Goal: Communication & Community: Answer question/provide support

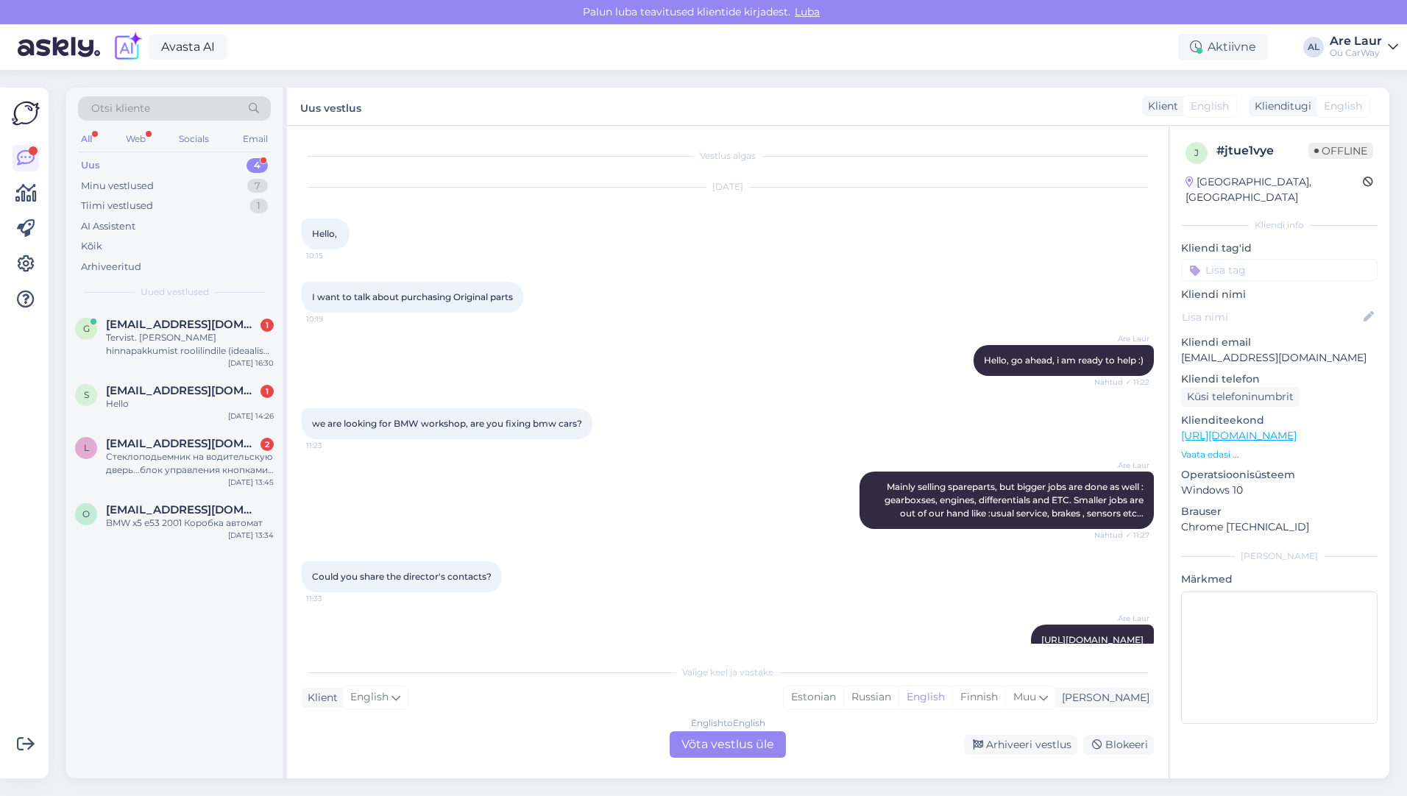
scroll to position [592, 0]
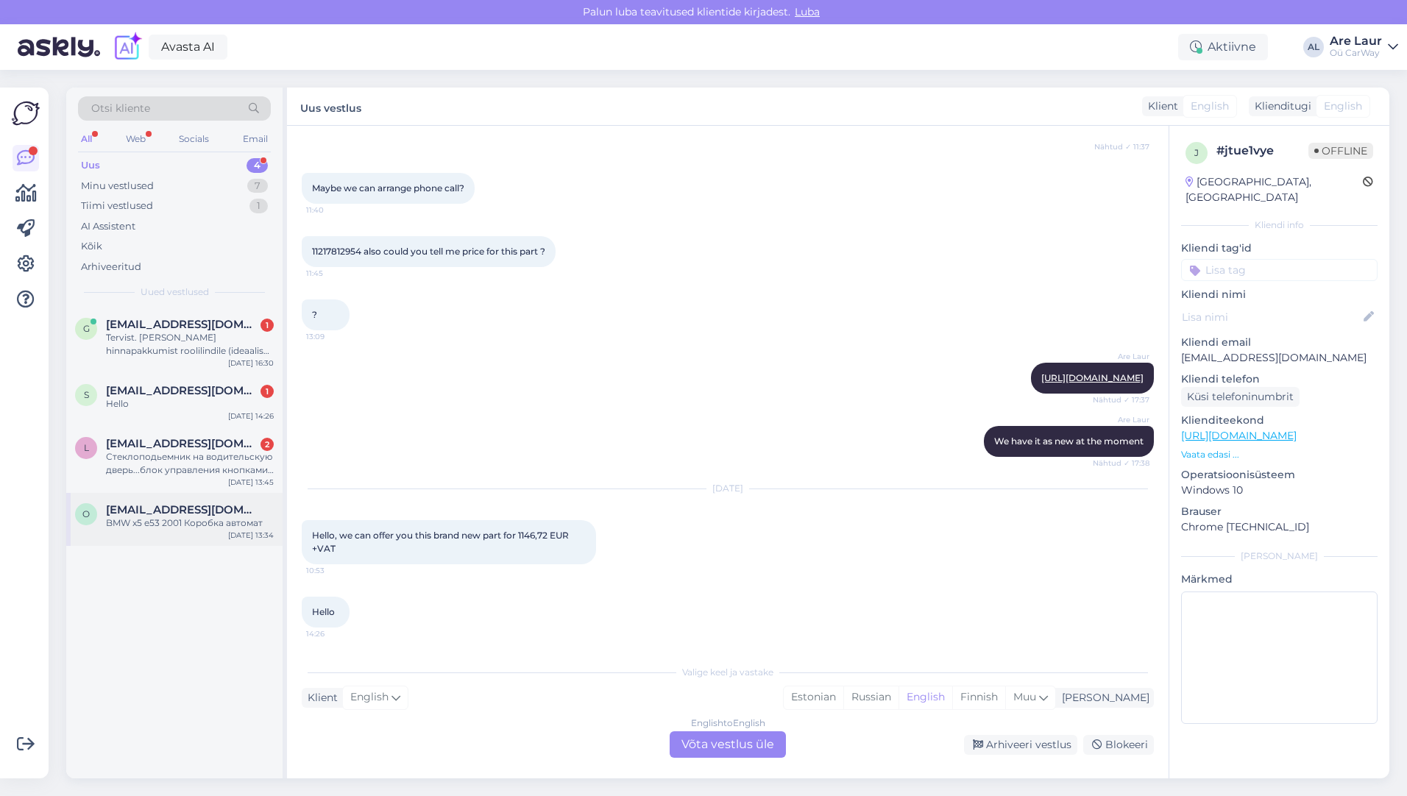
click at [189, 511] on span "[EMAIL_ADDRESS][DOMAIN_NAME]" at bounding box center [182, 509] width 153 height 13
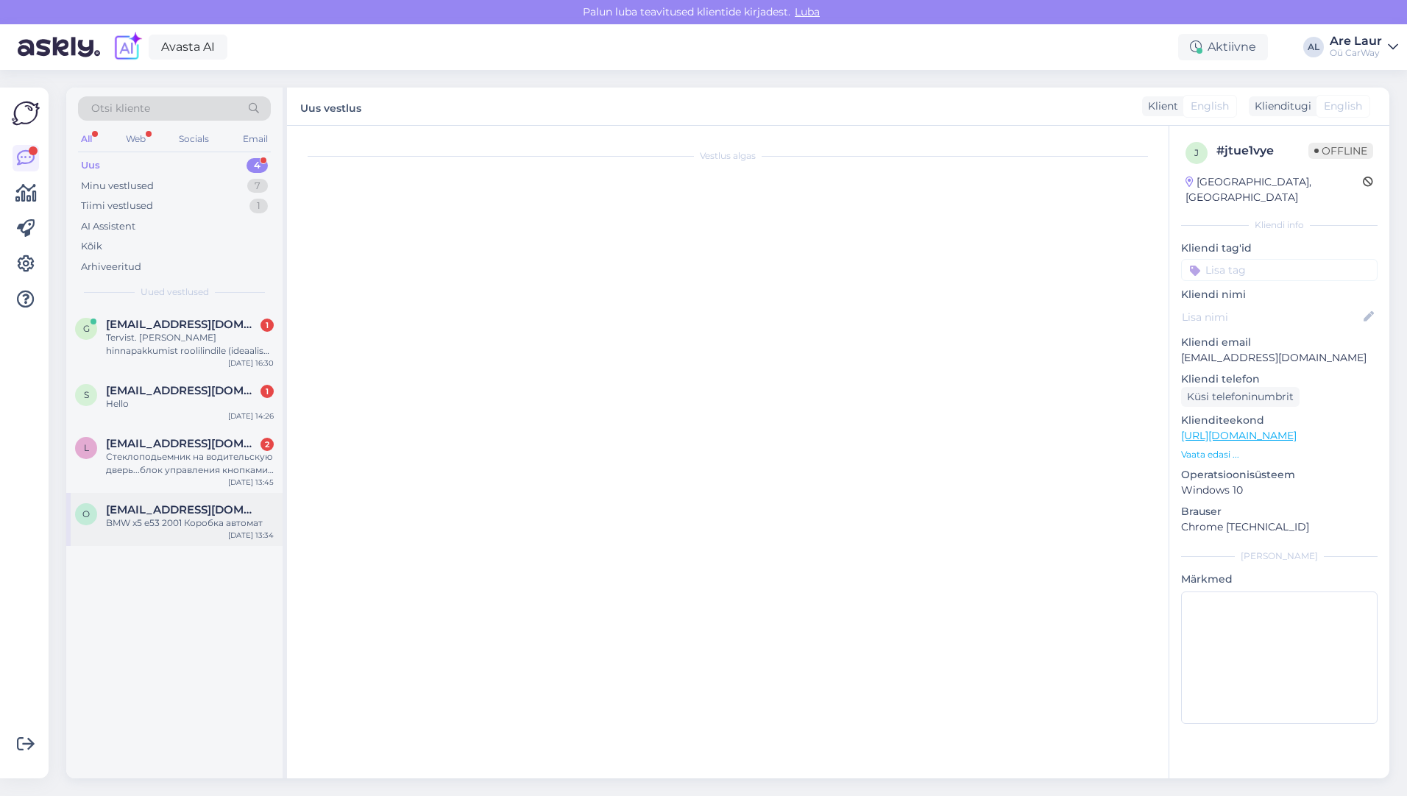
scroll to position [0, 0]
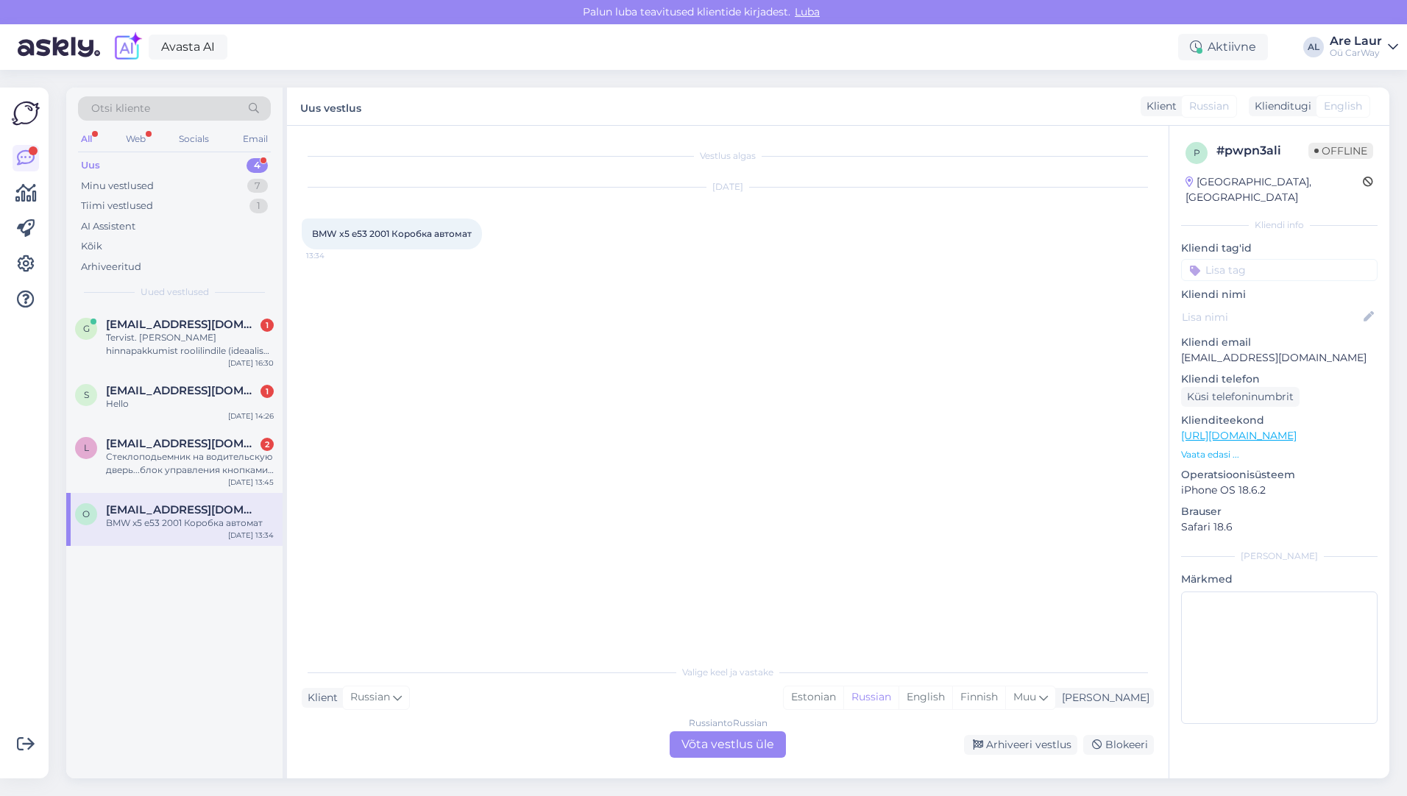
click at [717, 744] on div "Russian to Russian Võta vestlus üle" at bounding box center [728, 744] width 116 height 26
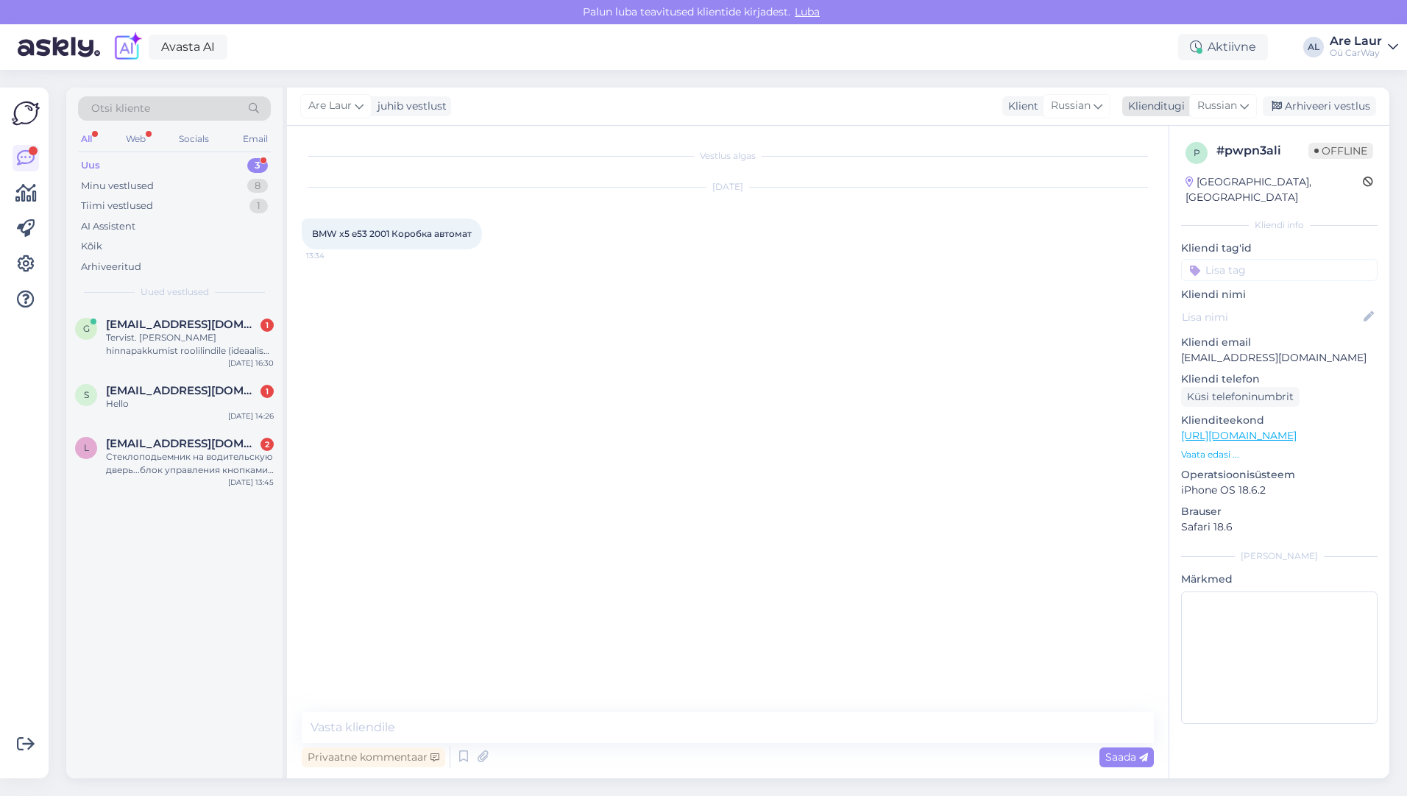
click at [1213, 105] on span "Russian" at bounding box center [1217, 106] width 40 height 16
type input "est"
click at [1144, 167] on link "Estonian" at bounding box center [1190, 172] width 162 height 24
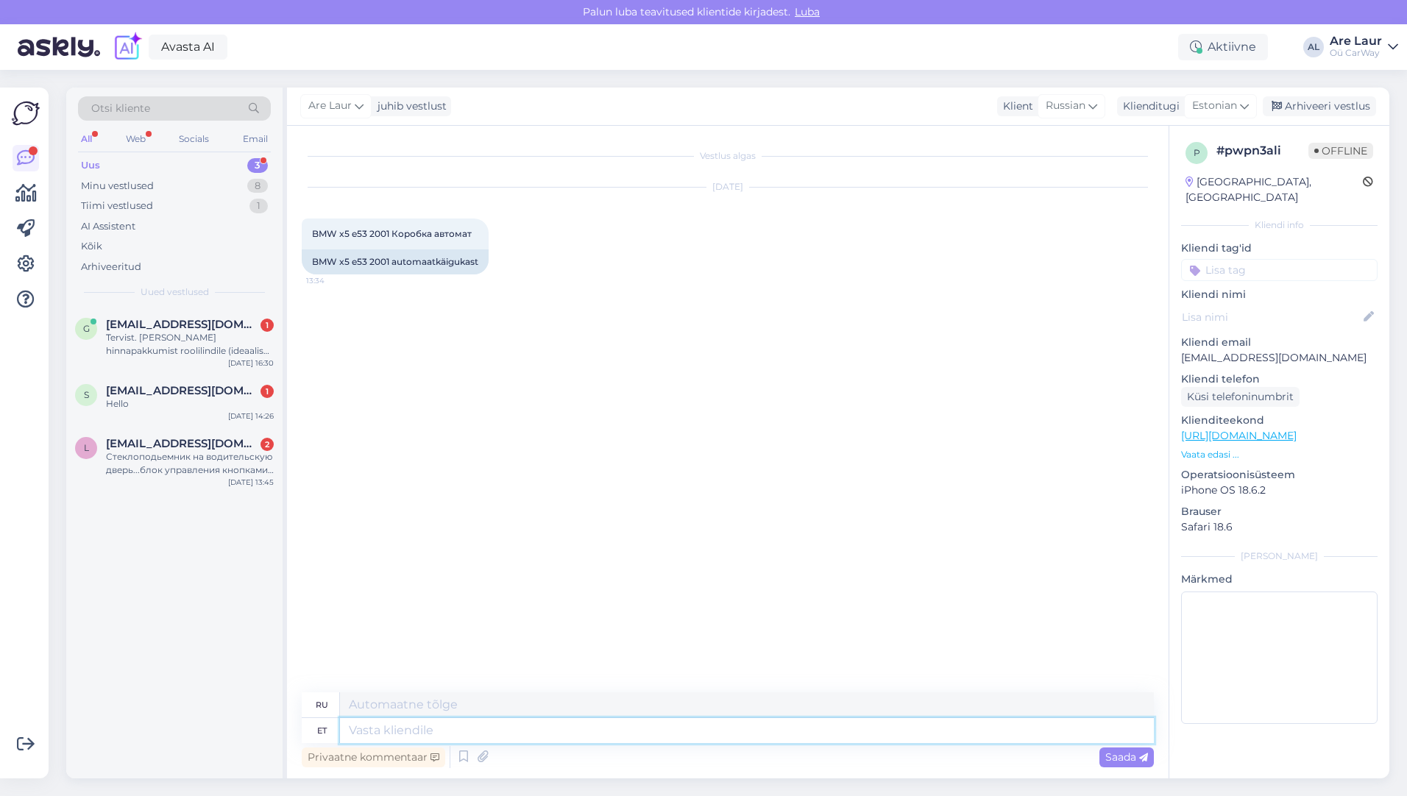
click at [421, 726] on textarea at bounding box center [747, 730] width 814 height 25
type textarea "Tere,,"
type textarea "Привет,"
type textarea "Tere, kontorllitud"
type textarea "Привет, непроверенный"
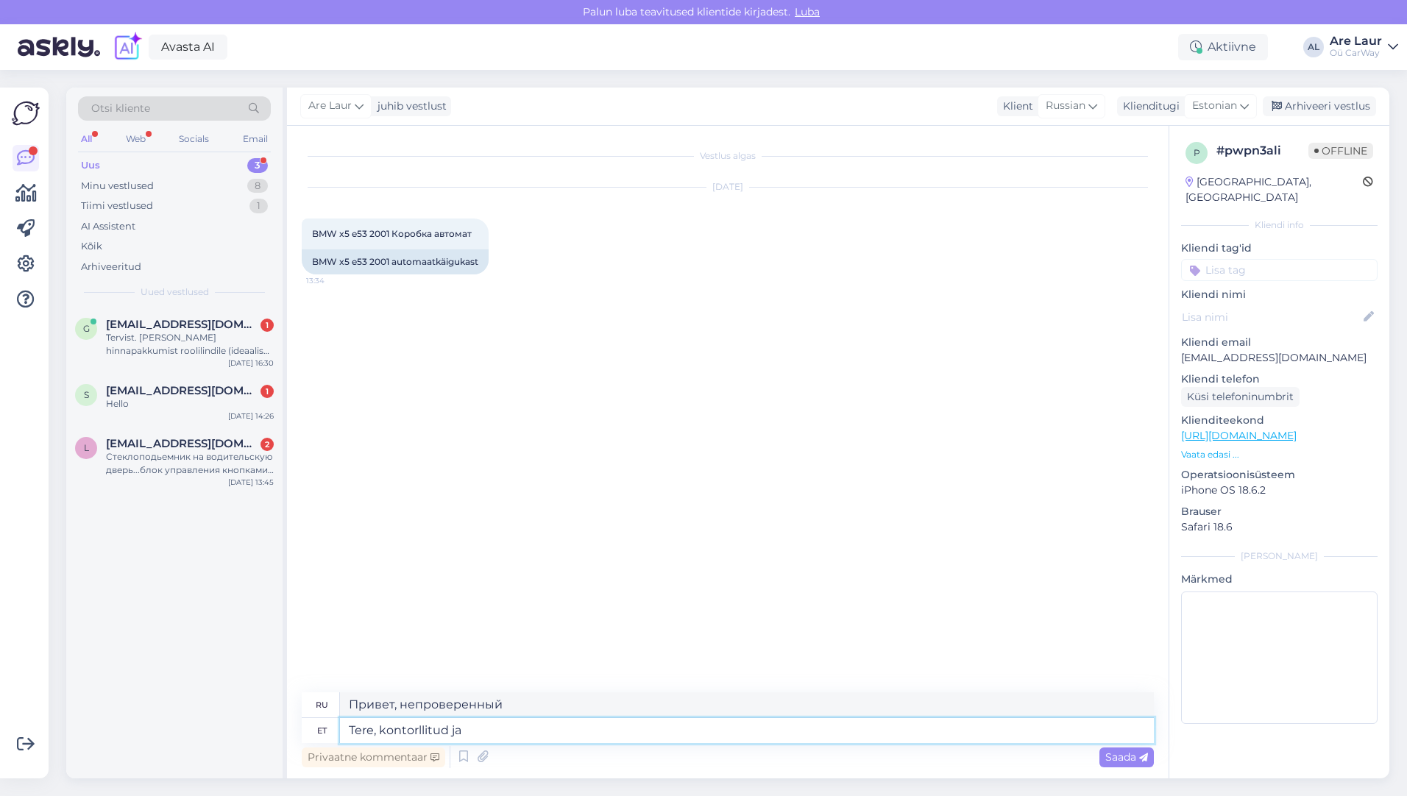
type textarea "Tere, kontorllitud ja"
type textarea "Здравствуйте, проверено [PERSON_NAME]"
type textarea "Tere, kontorllitud ja garantiiga"
type textarea "Здравствуйте, проверено и с гарантией."
type textarea "Tere, kontorllitud ja garantiiga käigukast"
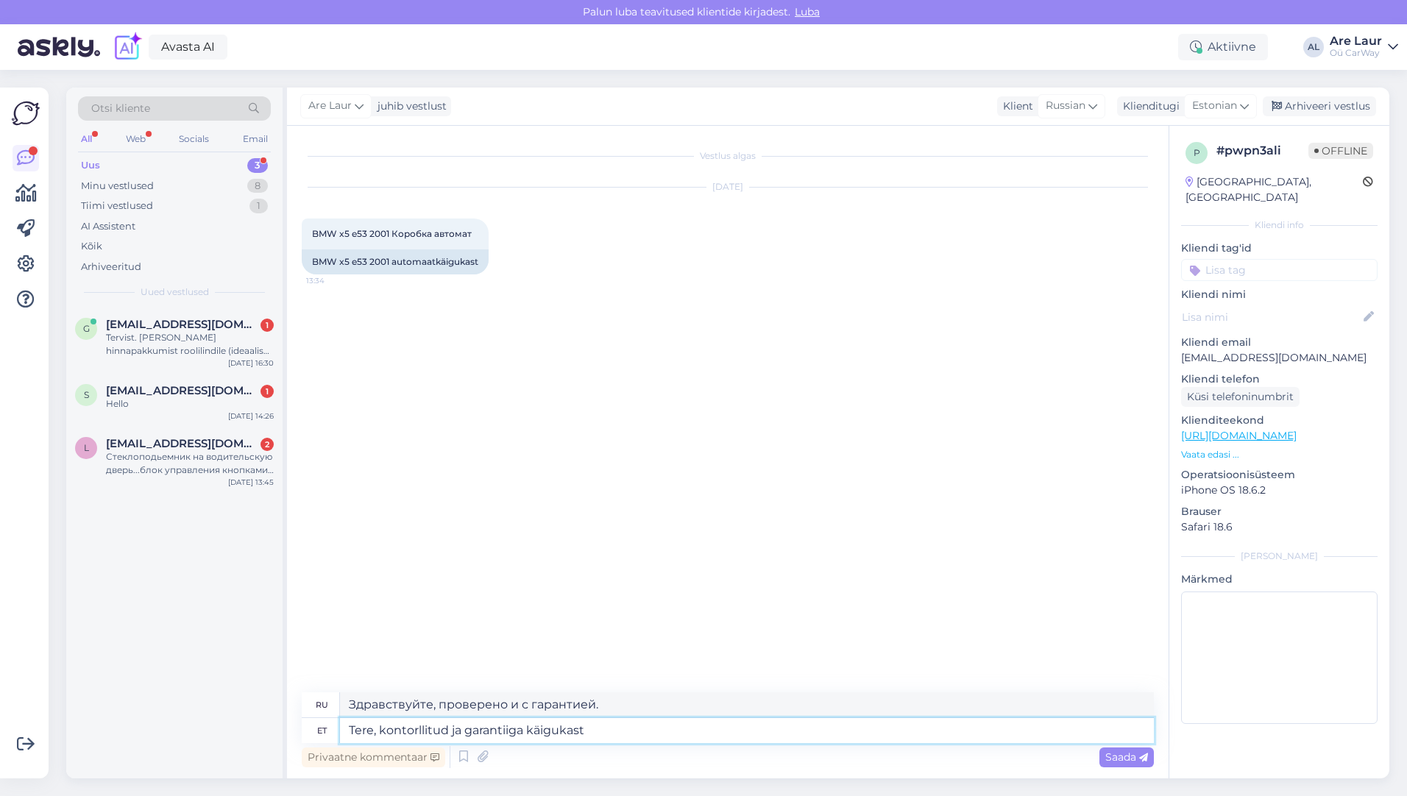
type textarea "Здравствуйте, коробка передач проверена и на гарантии."
type textarea "Tere, kontorllitud ja garantiiga käigukast on"
type textarea "Здравствуйте, коробка передач проверена и имеет гарантию."
type textarea "Tere, kontorllitud ja garantiiga käigukast on 900€"
type textarea "Здравствуйте, проверенная и гарантированная коробка передач стоит 900 евро."
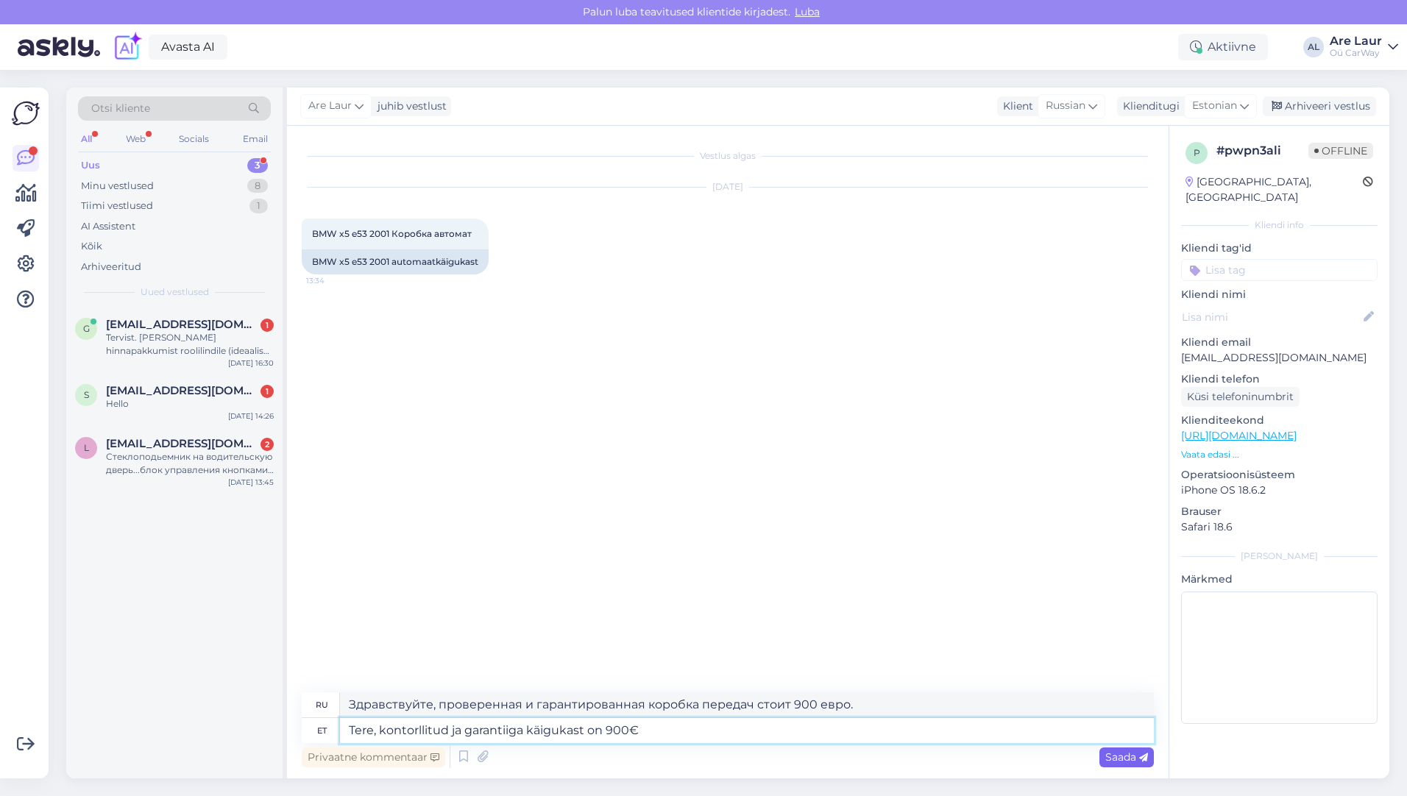
type textarea "Tere, kontorllitud ja garantiiga käigukast on 900€"
click at [1110, 753] on span "Saada" at bounding box center [1126, 757] width 43 height 13
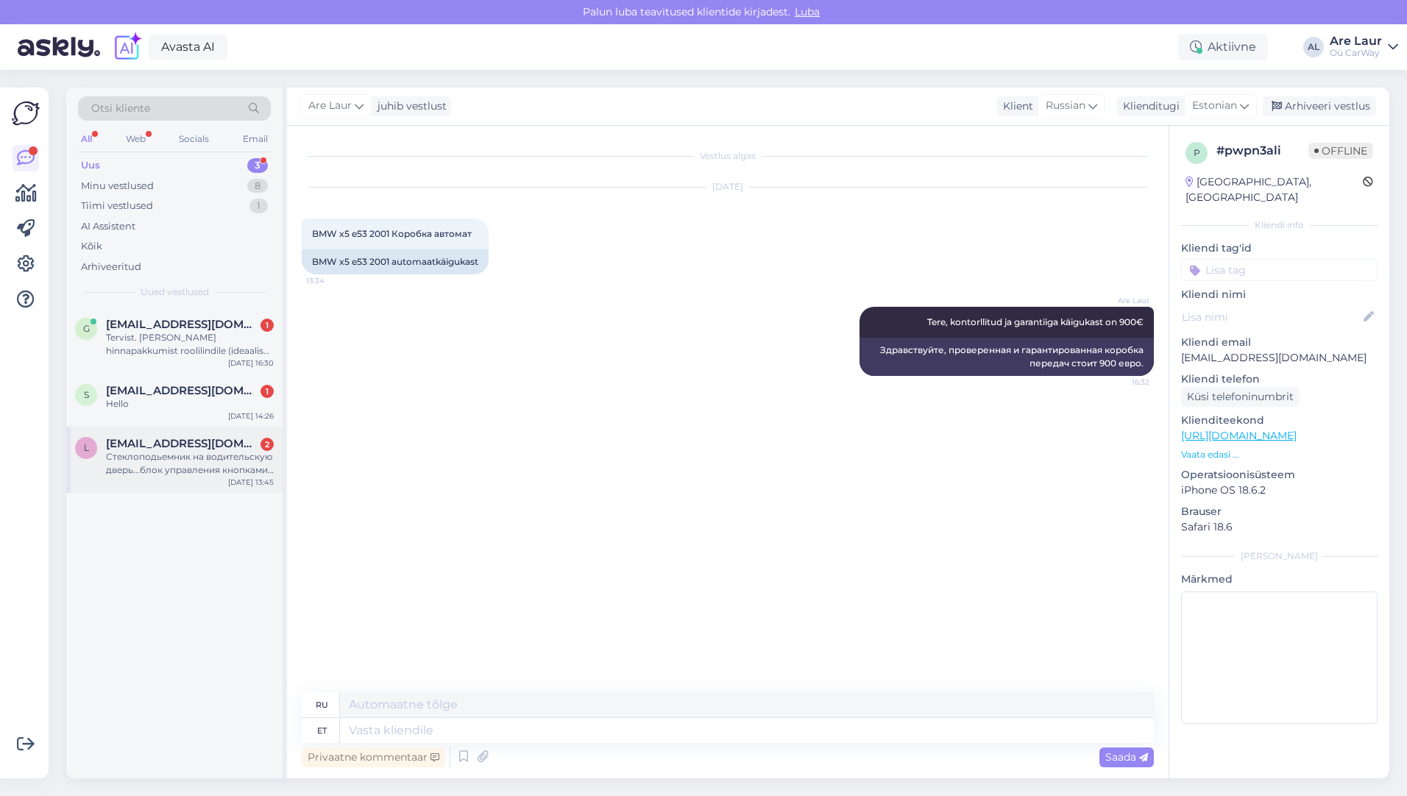
click at [183, 456] on div "Стеклоподьемник на водительскую дверь...блок управления кнопками на водительску…" at bounding box center [190, 463] width 168 height 26
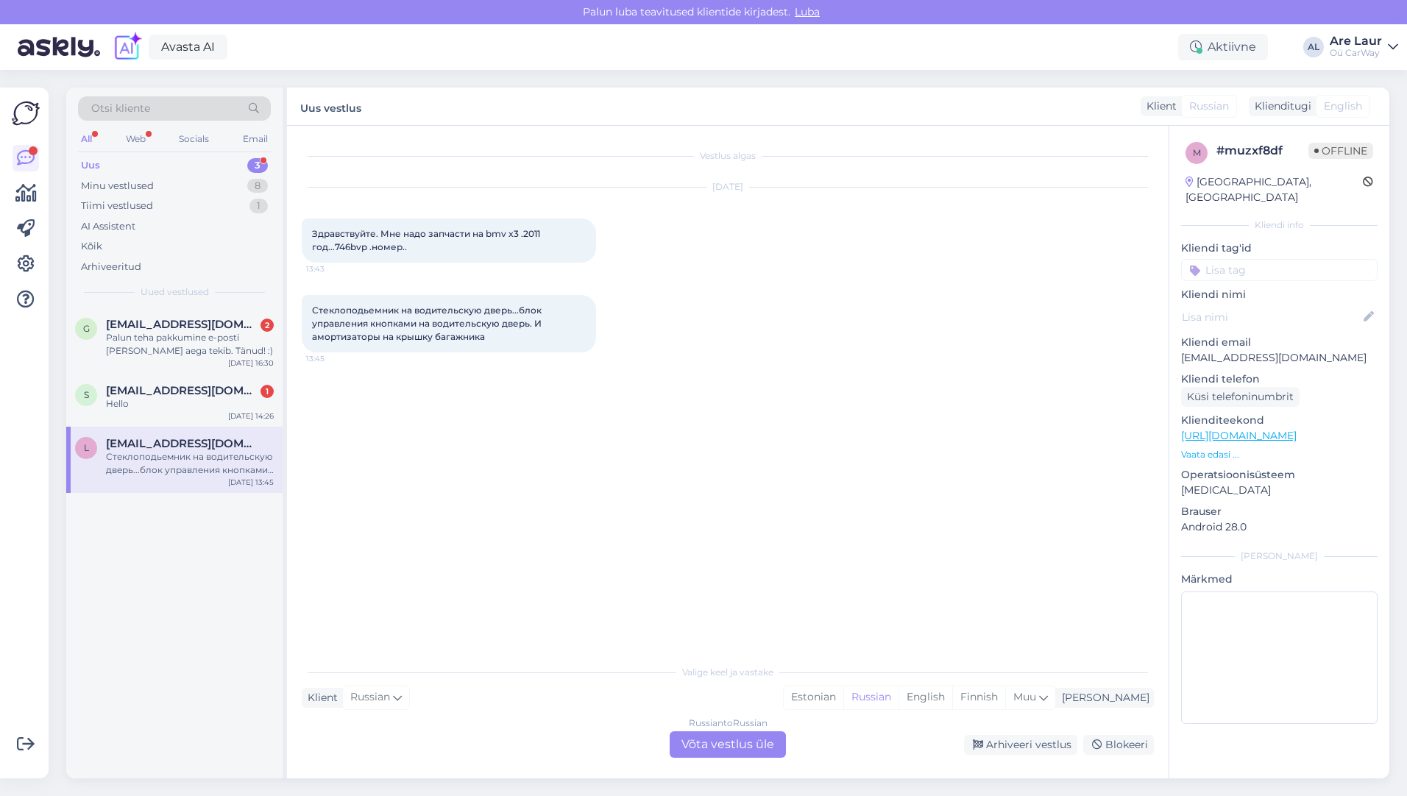
click at [712, 741] on div "Russian to Russian Võta vestlus üle" at bounding box center [728, 744] width 116 height 26
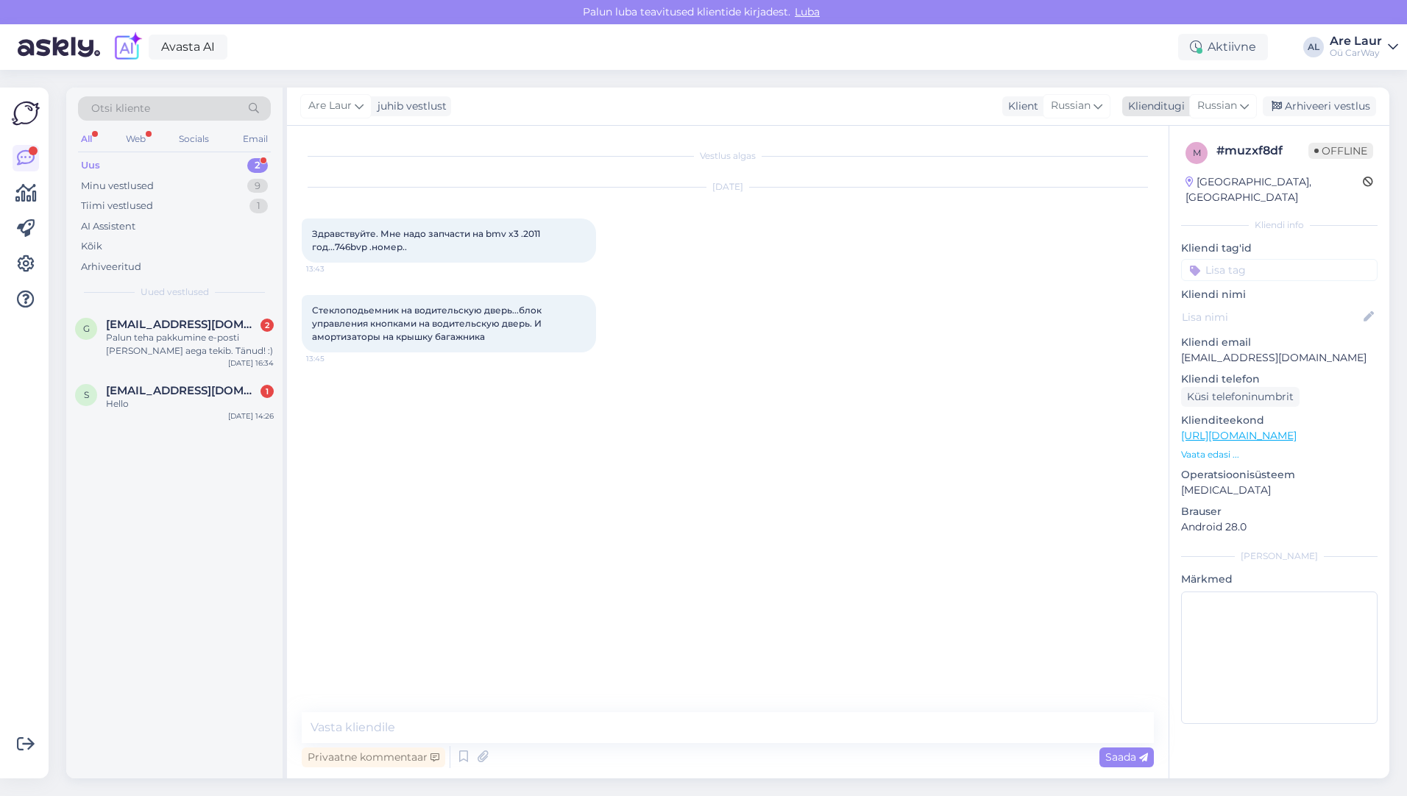
click at [1227, 106] on span "Russian" at bounding box center [1217, 106] width 40 height 16
click at [1171, 177] on link "Estonian" at bounding box center [1190, 172] width 162 height 24
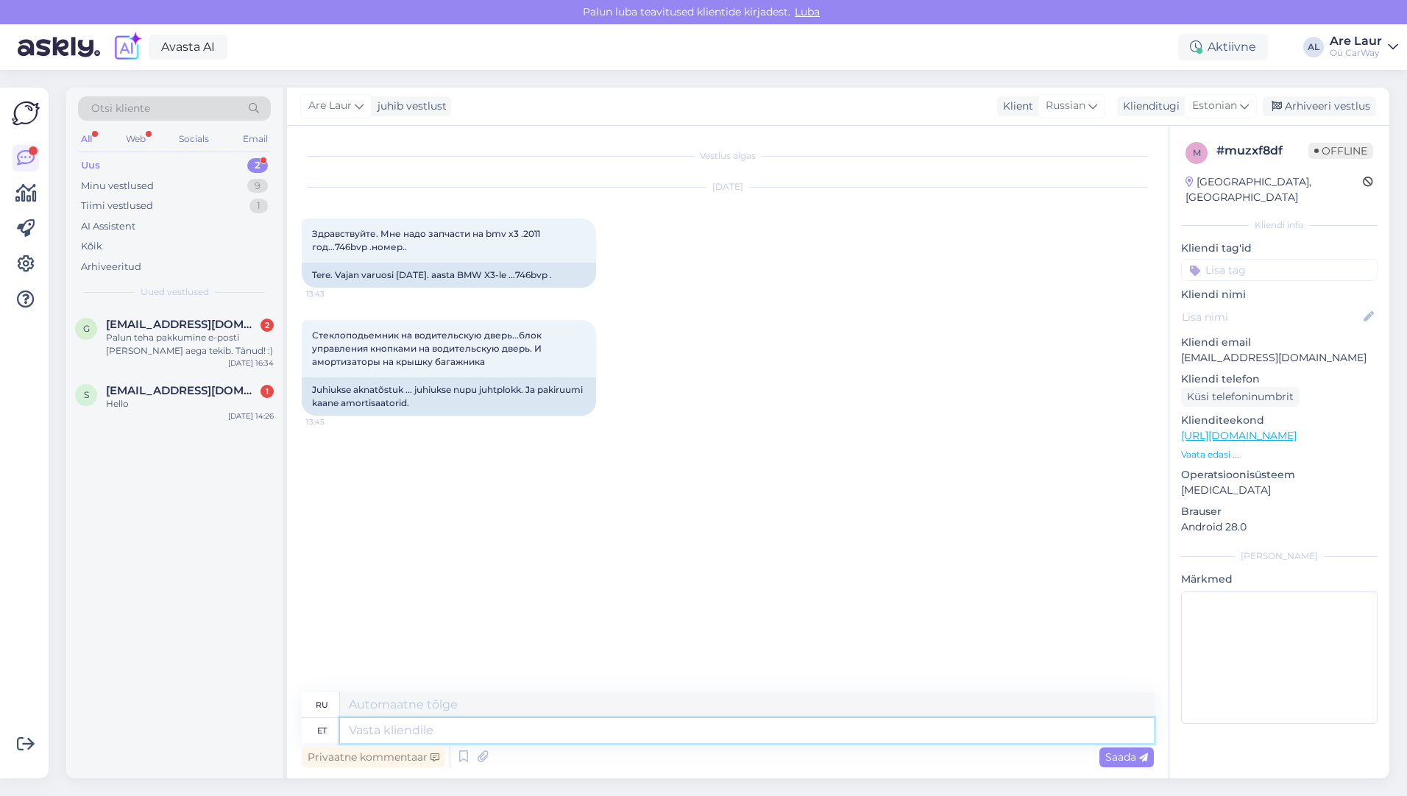
click at [431, 727] on textarea at bounding box center [747, 730] width 814 height 25
type textarea "Tere,"
type textarea "Привет,"
type textarea "Tere, hetkel e"
type textarea "Привет, в данный момент"
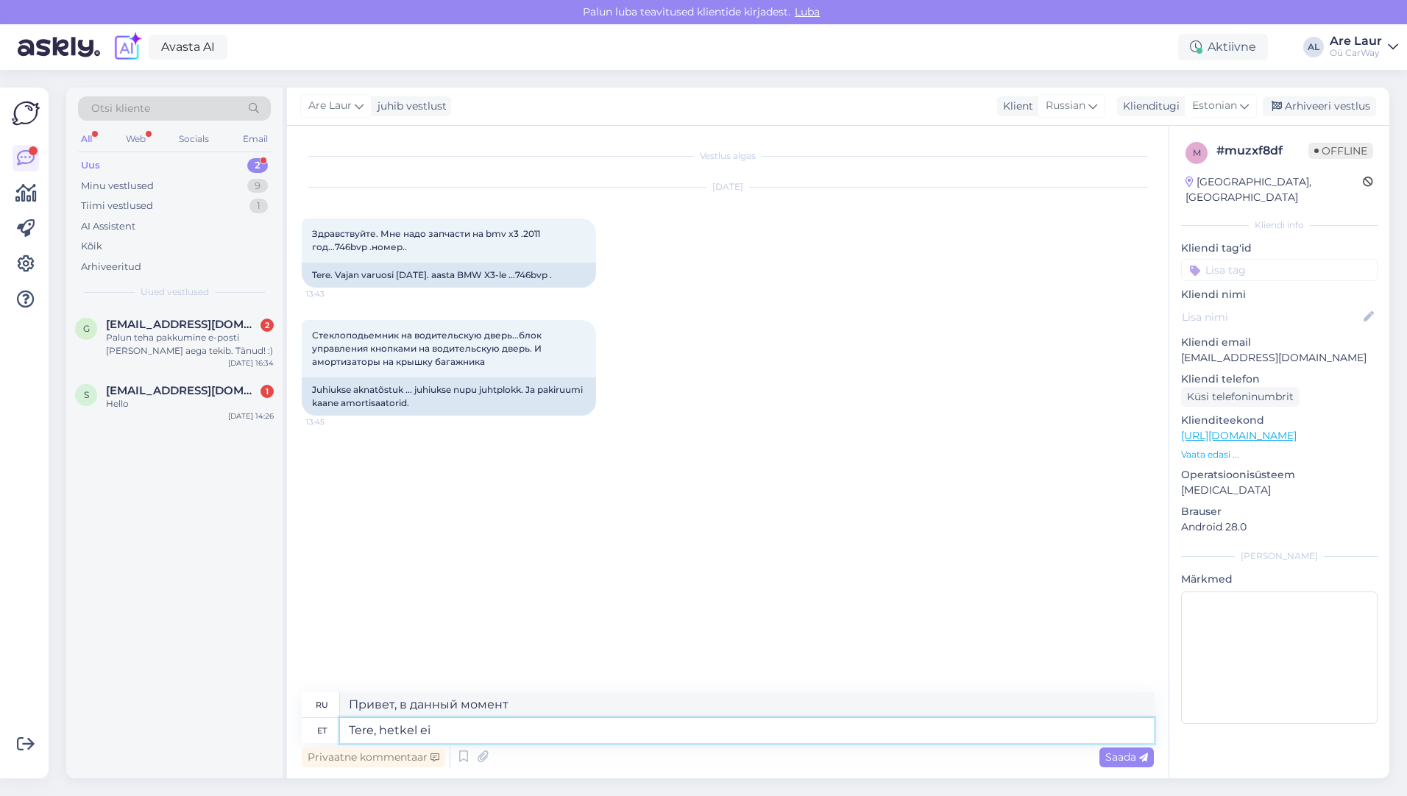
type textarea "Tere, hetkel ei o"
type textarea "Привет, сейчас нет."
type textarea "Tere, hetkel ei ole a"
type textarea "Здравствуйте, сейчас нет."
type textarea "Tere, hetkel ei ole antud"
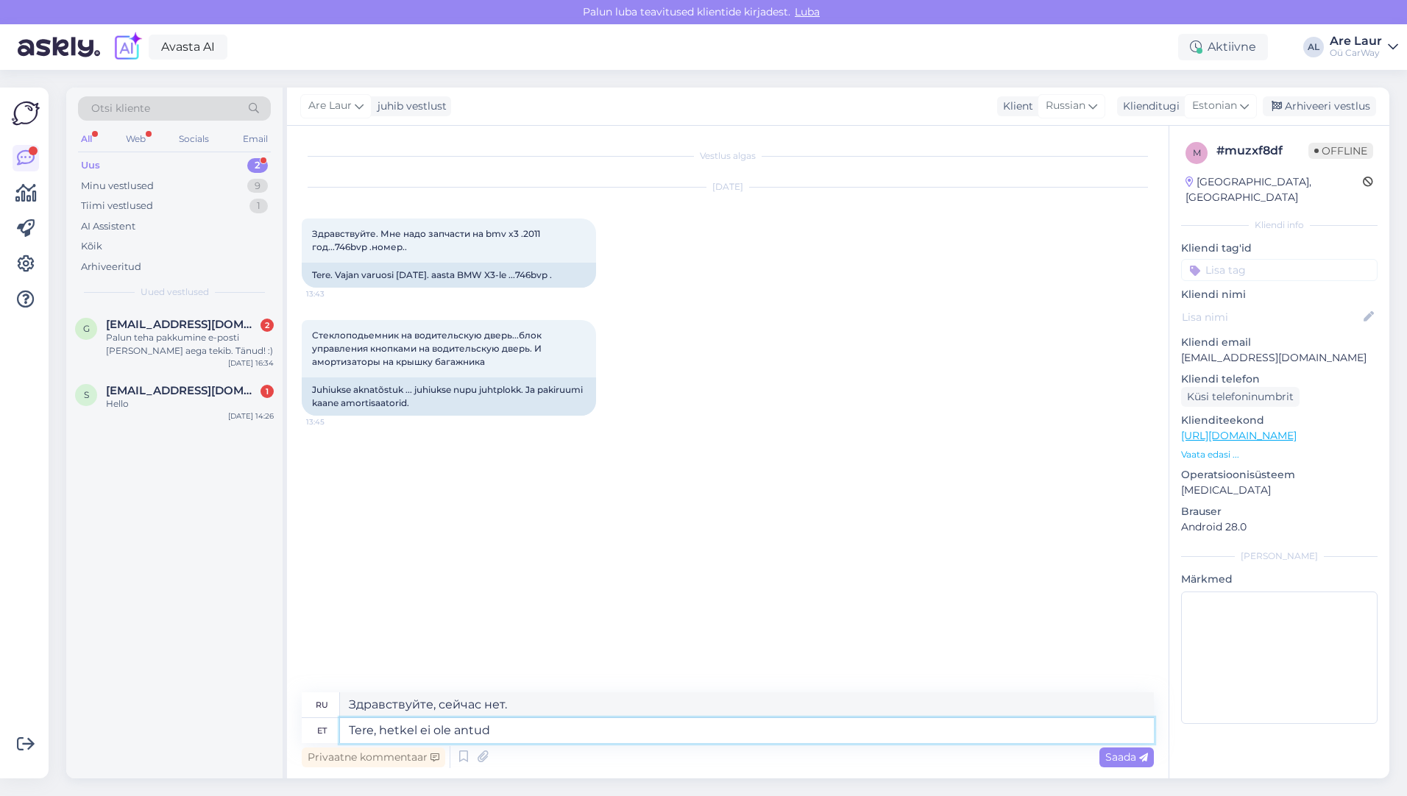
type textarea "Здравствуйте, в данный момент недоступно."
type textarea "Tere, hetkel ei ole"
type textarea "Здравствуйте, сейчас нет."
type textarea "Tere, hetkel ei [PERSON_NAME]"
type textarea "Здравствуйте, на данный момент их нет."
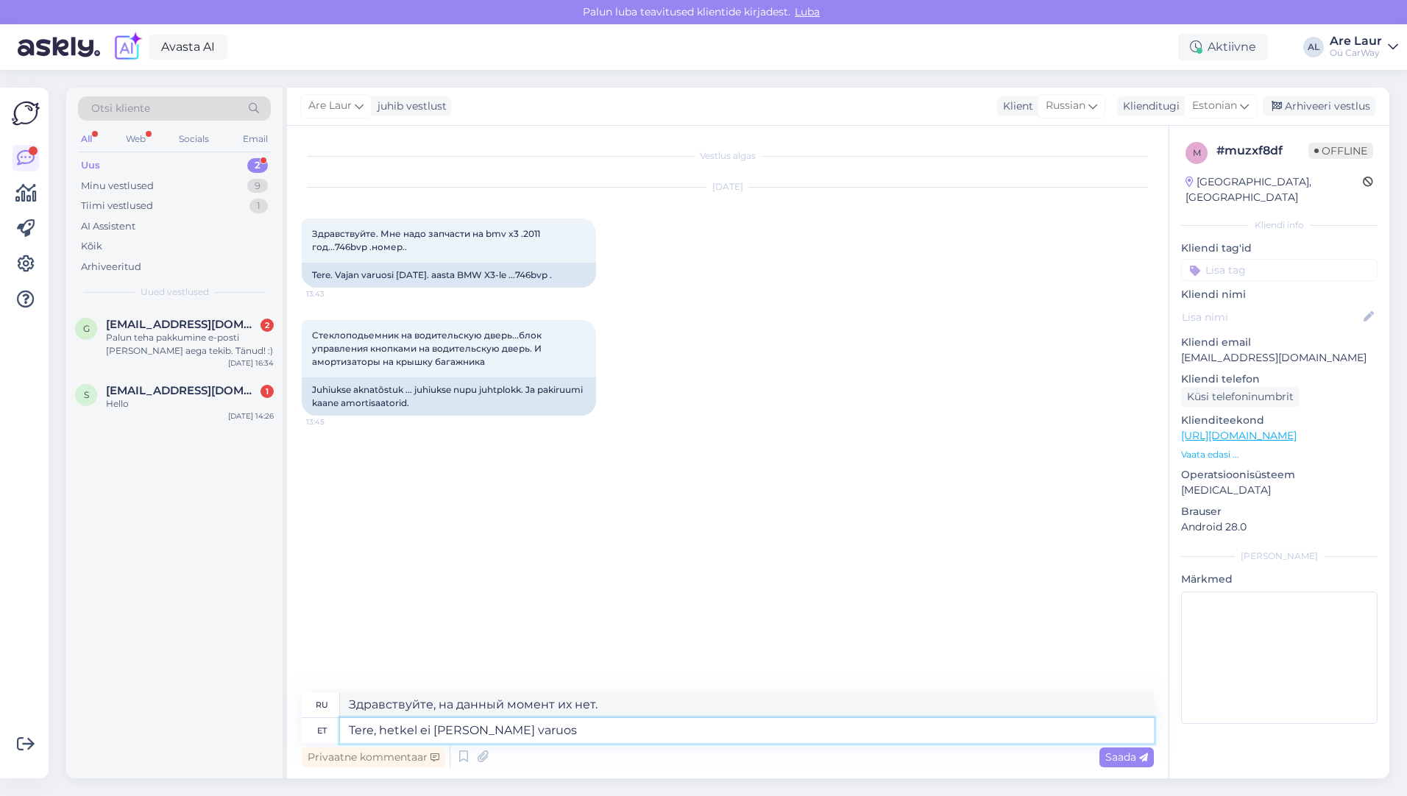
type textarea "Tere, hetkel ei [PERSON_NAME] varuosi"
type textarea "Здравствуйте, данные запасные части в данный момент отсутствуют на складе."
type textarea "Tere, hetkel ei [PERSON_NAME] varuosi pakkuda."
type textarea "Здравствуйте, данные запчасти в данный момент недоступны."
type textarea "Tere, hetkel ei [PERSON_NAME] varuos"
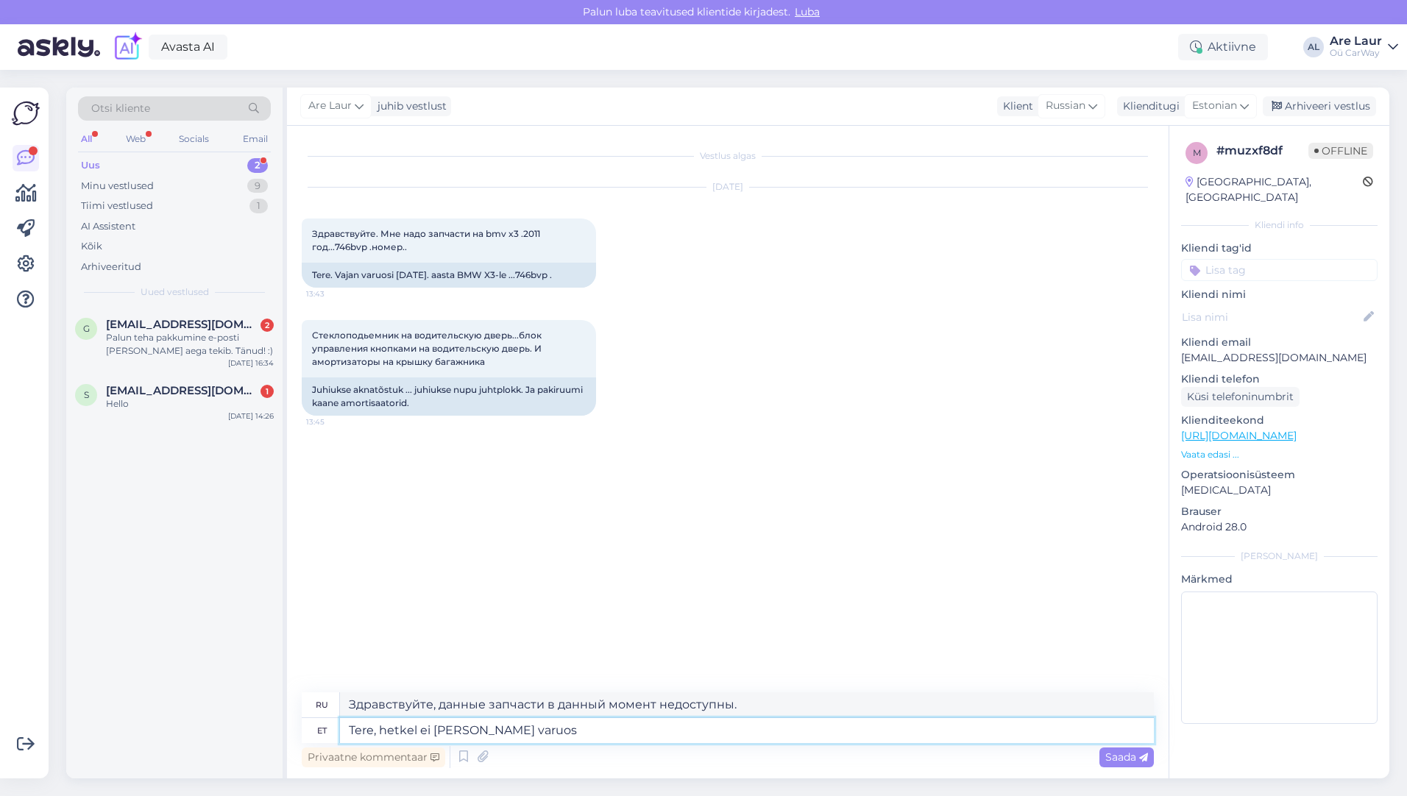
type textarea "Здравствуйте, данные запасные части в данный момент отсутствуют на складе."
type textarea "Tere, hetkel ei ole nei"
type textarea "Здравствуйте, на данный момент их нет."
type textarea "Tere, hetkel ei ole"
type textarea "Здравствуйте, сейчас нет."
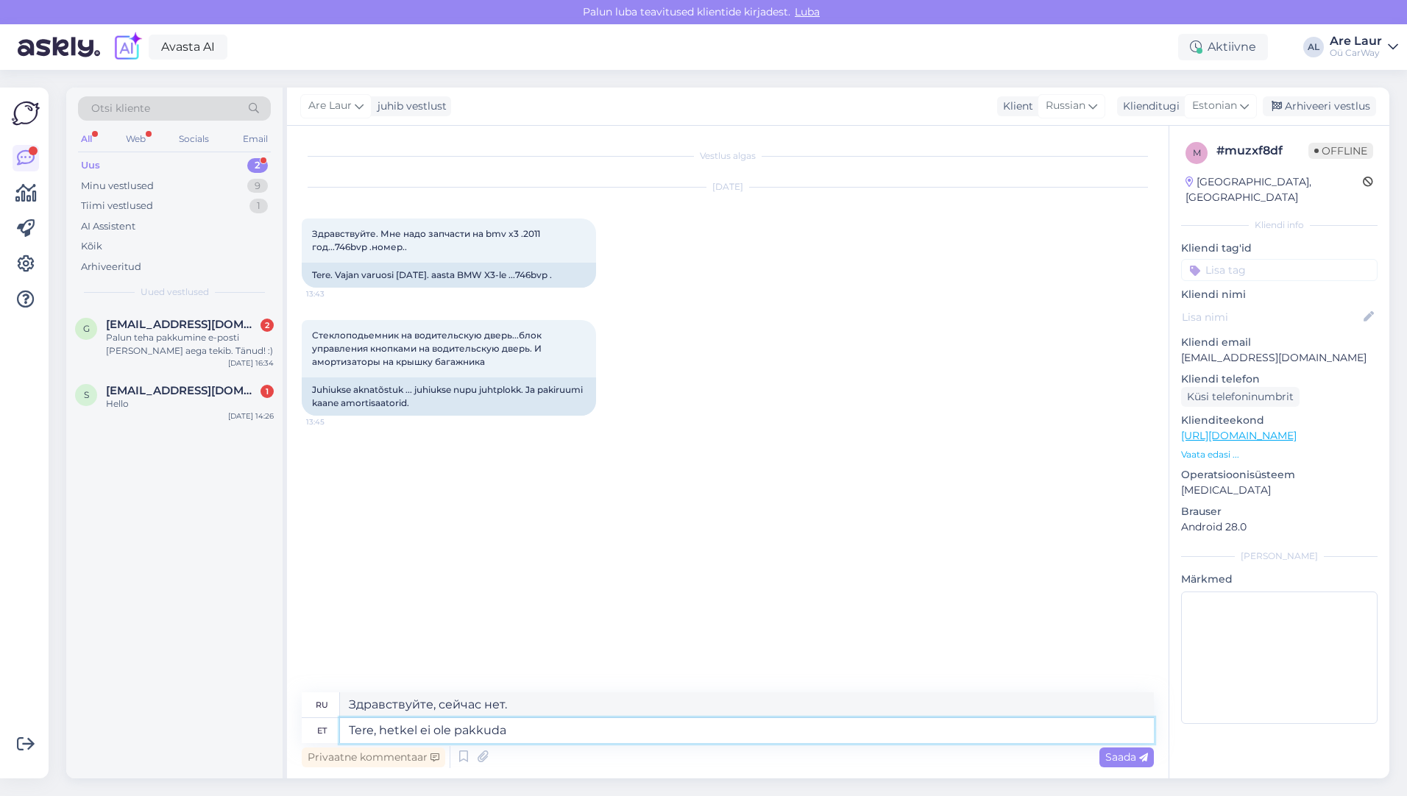
type textarea "Tere, hetkel ei ole pakkuda n"
type textarea "Здравствуйте, в настоящее время недоступно."
type textarea "Tere, hetkel ei ole pakkuda neid"
type textarea "Здравствуйте, в данный момент они недоступны."
type textarea "Tere, hetkel ei ole pakkuda neid detaile"
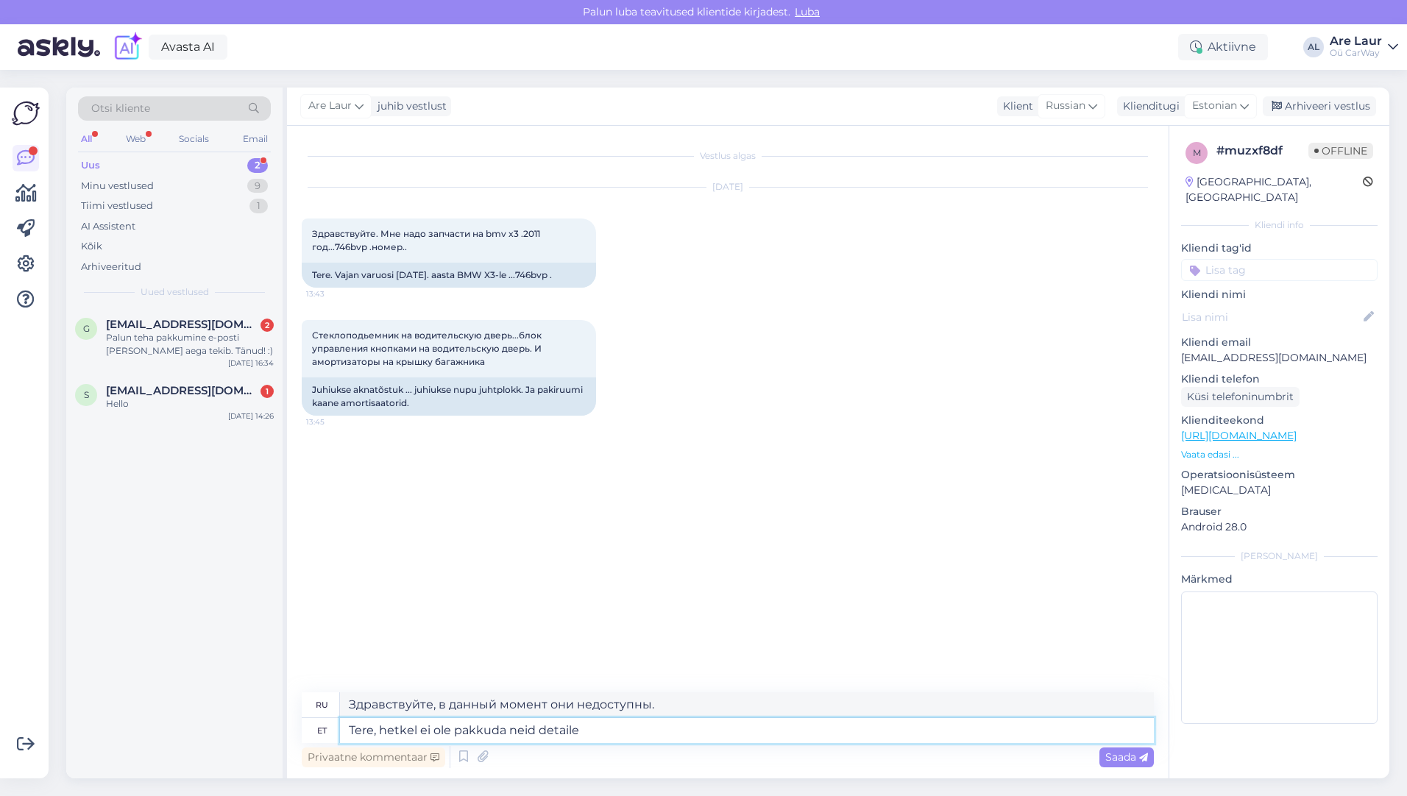
type textarea "Здравствуйте, на данный момент эти данные недоступны."
type textarea "Tere, hetkel ei ole pakkuda neid"
type textarea "Здравствуйте, в данный момент они недоступны."
type textarea "Tere, hetkel ei ole pakkuda"
type textarea "Здравствуйте, в настоящее время недоступно."
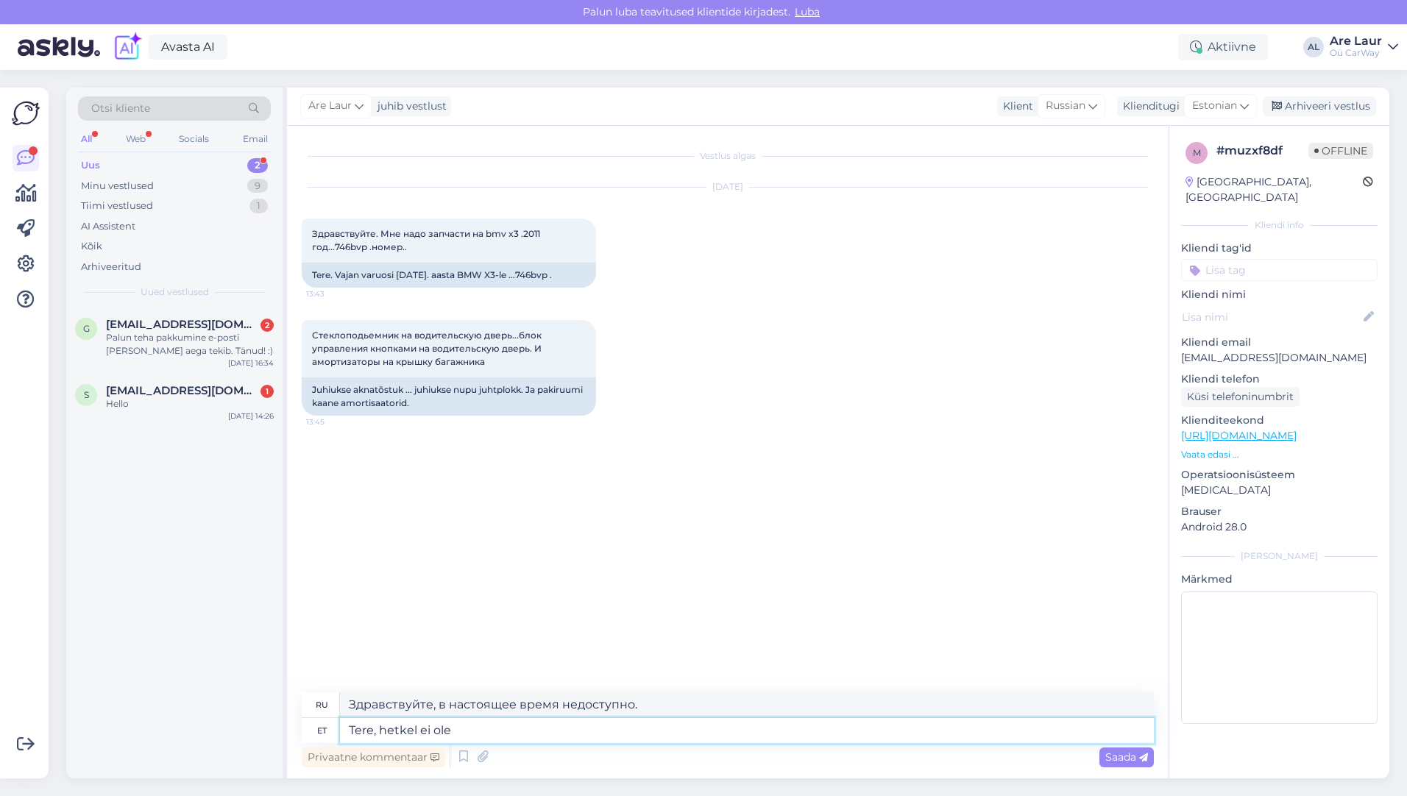
type textarea "Tere, hetkel ei ole"
type textarea "Здравствуйте, сейчас нет."
type textarea "Tere, hetkel ei ole."
type textarea "Привет, на данный момент нет."
type textarea "Tere, hetkel ei ole."
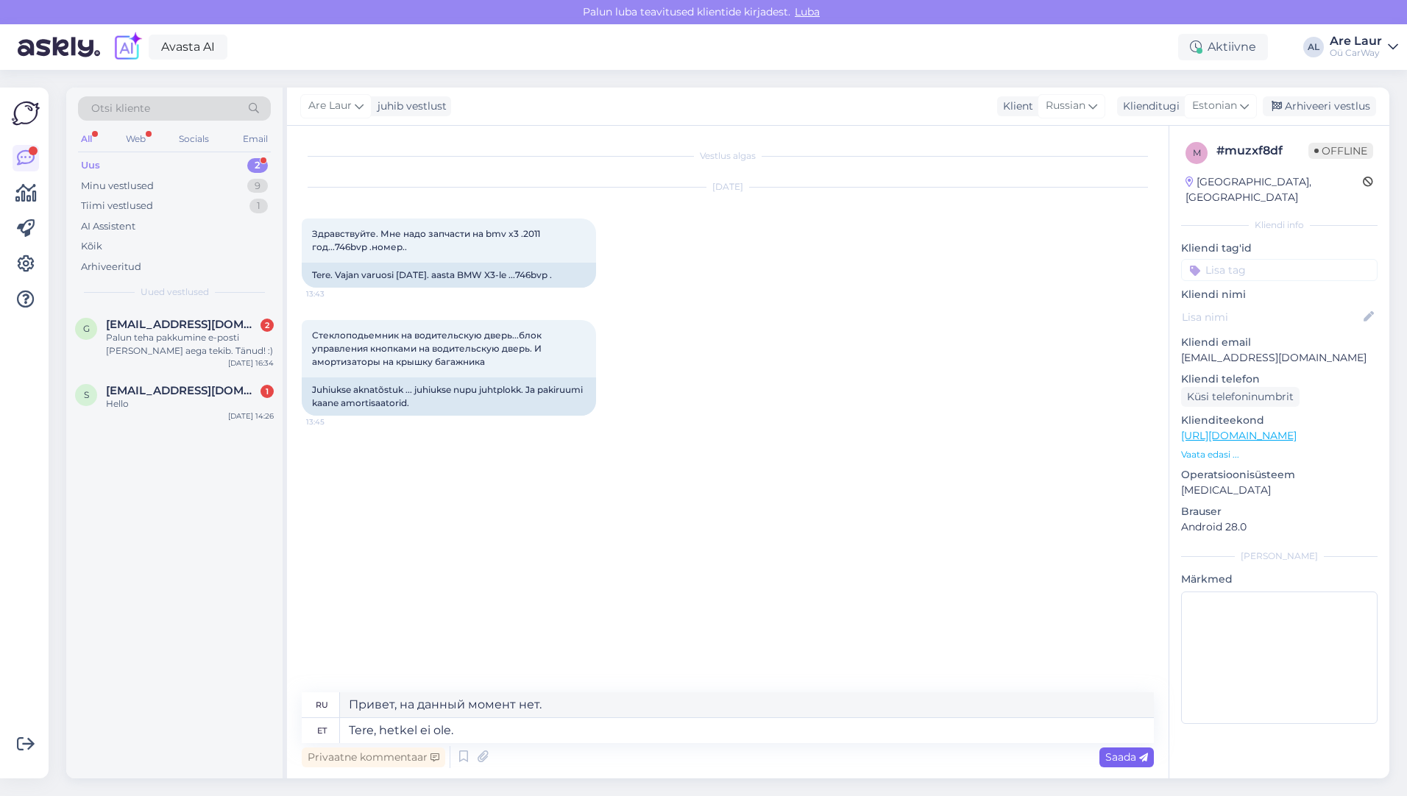
click at [1118, 756] on span "Saada" at bounding box center [1126, 757] width 43 height 13
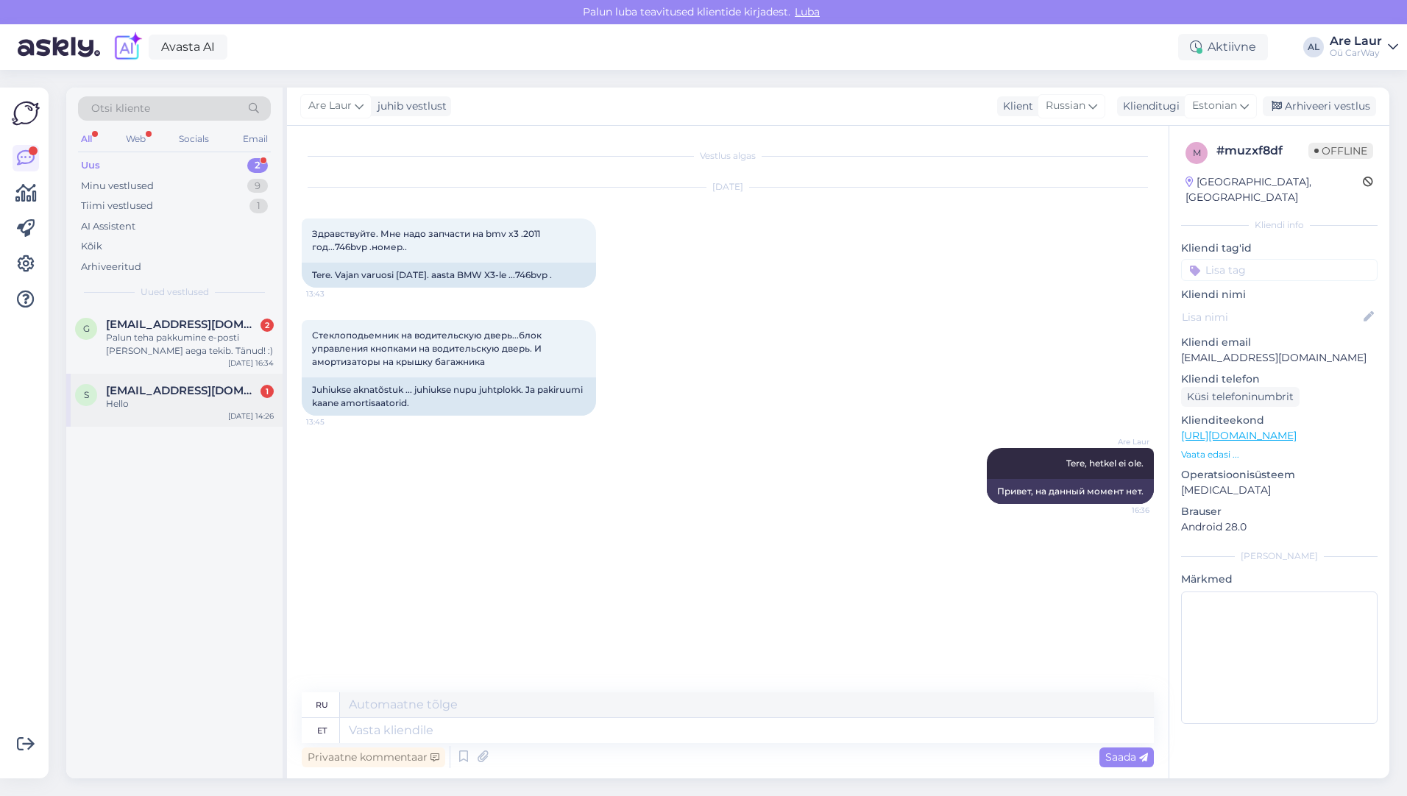
click at [163, 396] on span "[EMAIL_ADDRESS][DOMAIN_NAME]" at bounding box center [182, 390] width 153 height 13
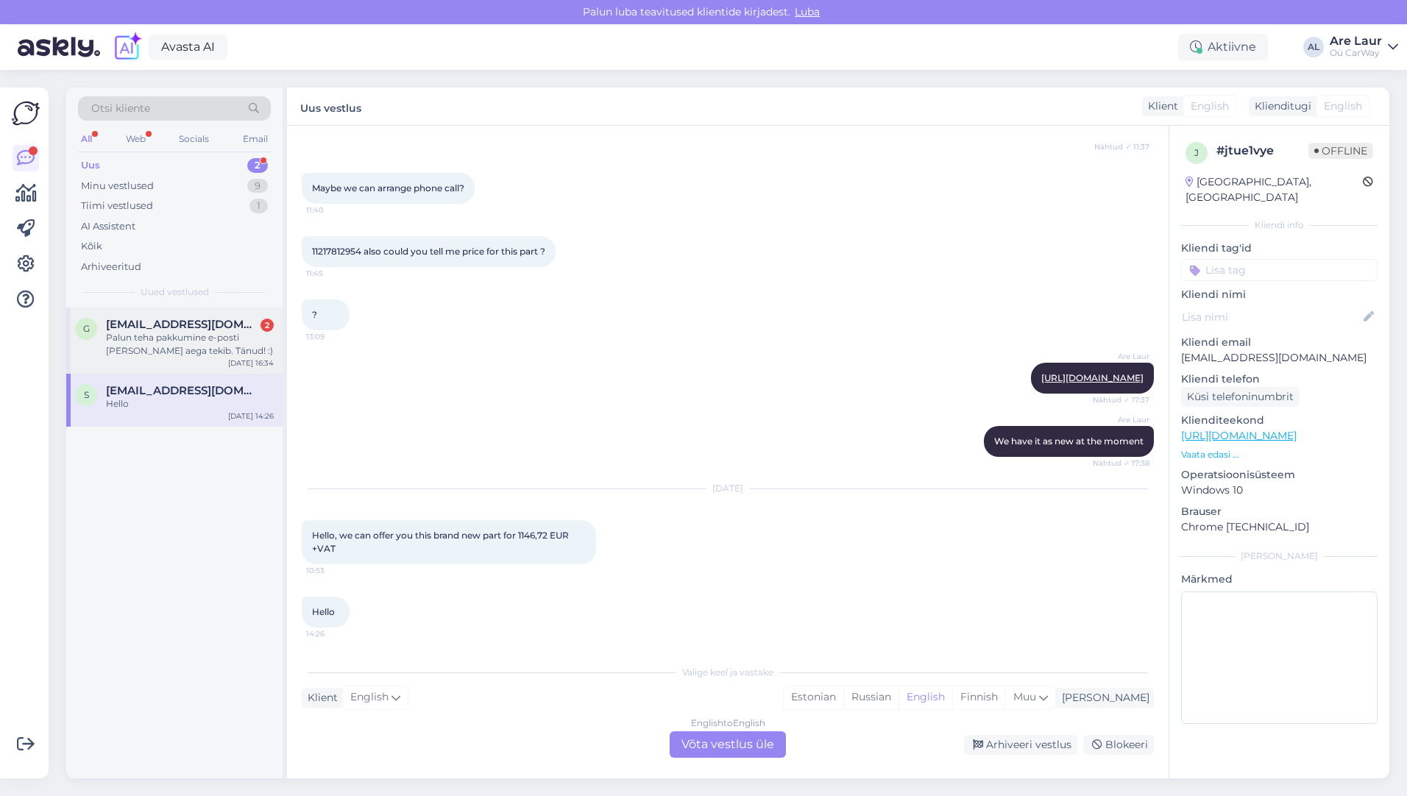
click at [157, 338] on div "Palun teha pakkumine e-posti [PERSON_NAME] aega tekib. Tänud! :)" at bounding box center [190, 344] width 168 height 26
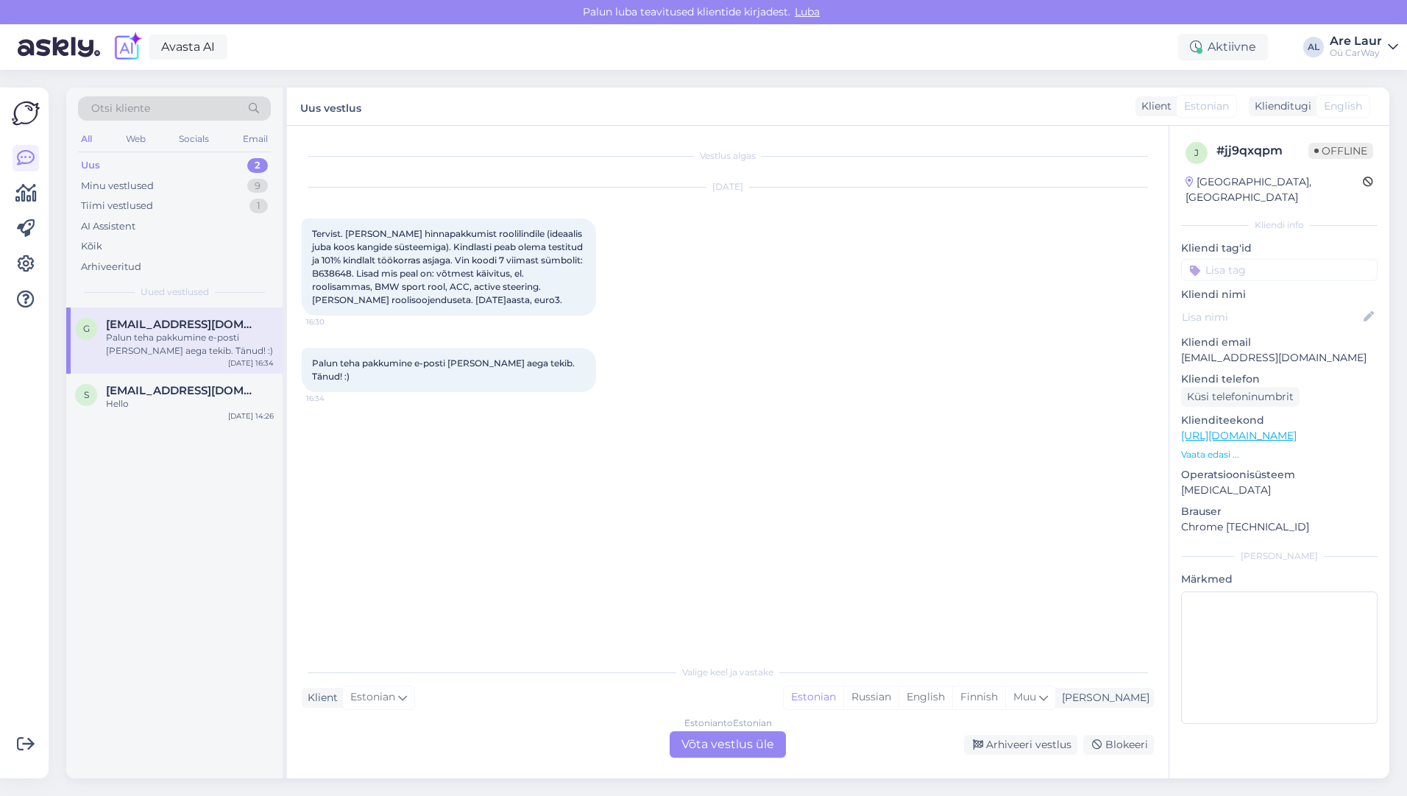
click at [705, 737] on div "Estonian to Estonian Võta vestlus üle" at bounding box center [728, 744] width 116 height 26
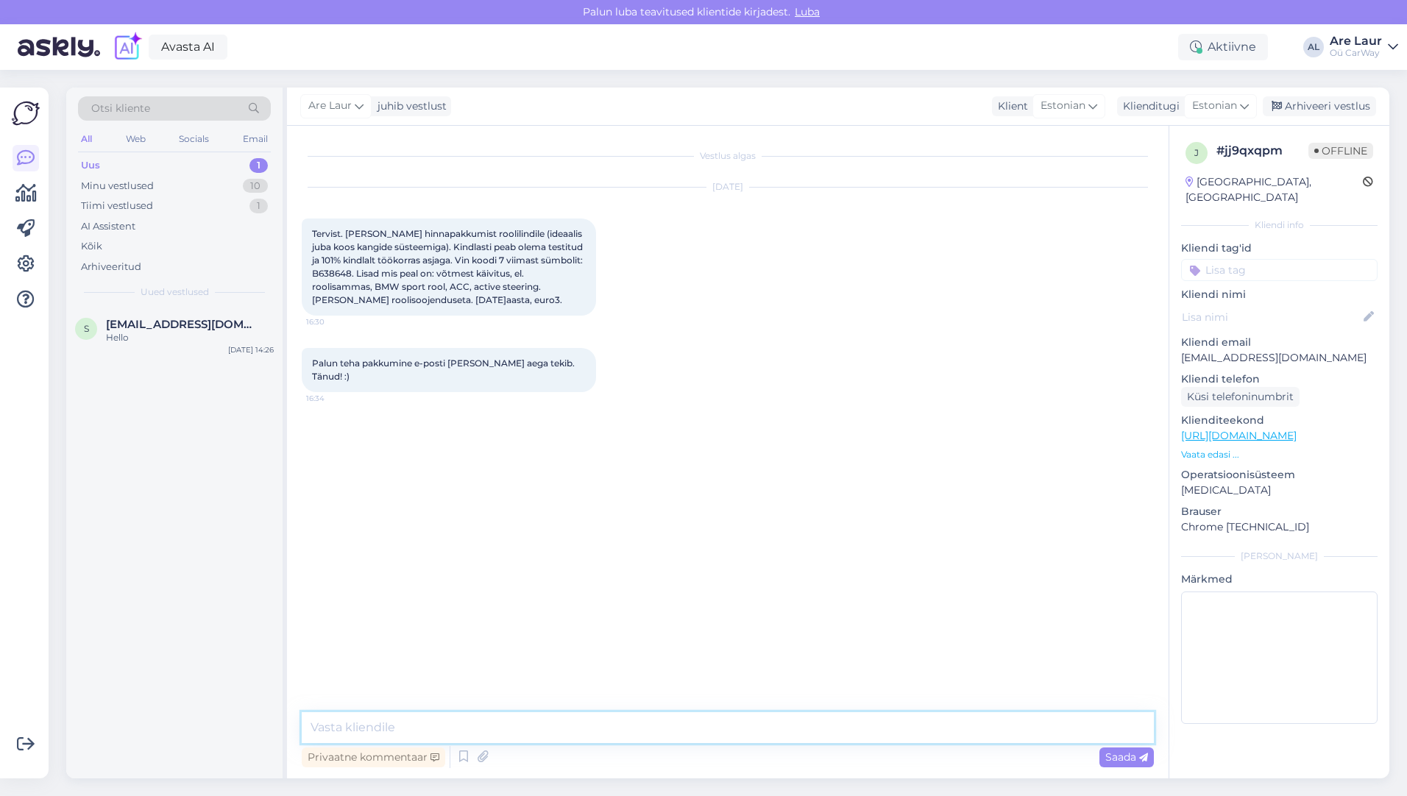
click at [479, 720] on textarea at bounding box center [728, 727] width 852 height 31
click at [537, 728] on textarea "Tere, hetkel ei ole pakkuda rooliasendi andurit sellele mudelile." at bounding box center [728, 727] width 852 height 31
click at [709, 723] on textarea "Tere, hetkel ei ole pakkuda rooliasendiandurit sellele mudelile." at bounding box center [728, 727] width 852 height 31
type textarea "Tere, hetkel ei ole pakkuda rooliasendiandurit sellele mudelile. Rioolilint on …"
click at [1121, 759] on span "Saada" at bounding box center [1126, 757] width 43 height 13
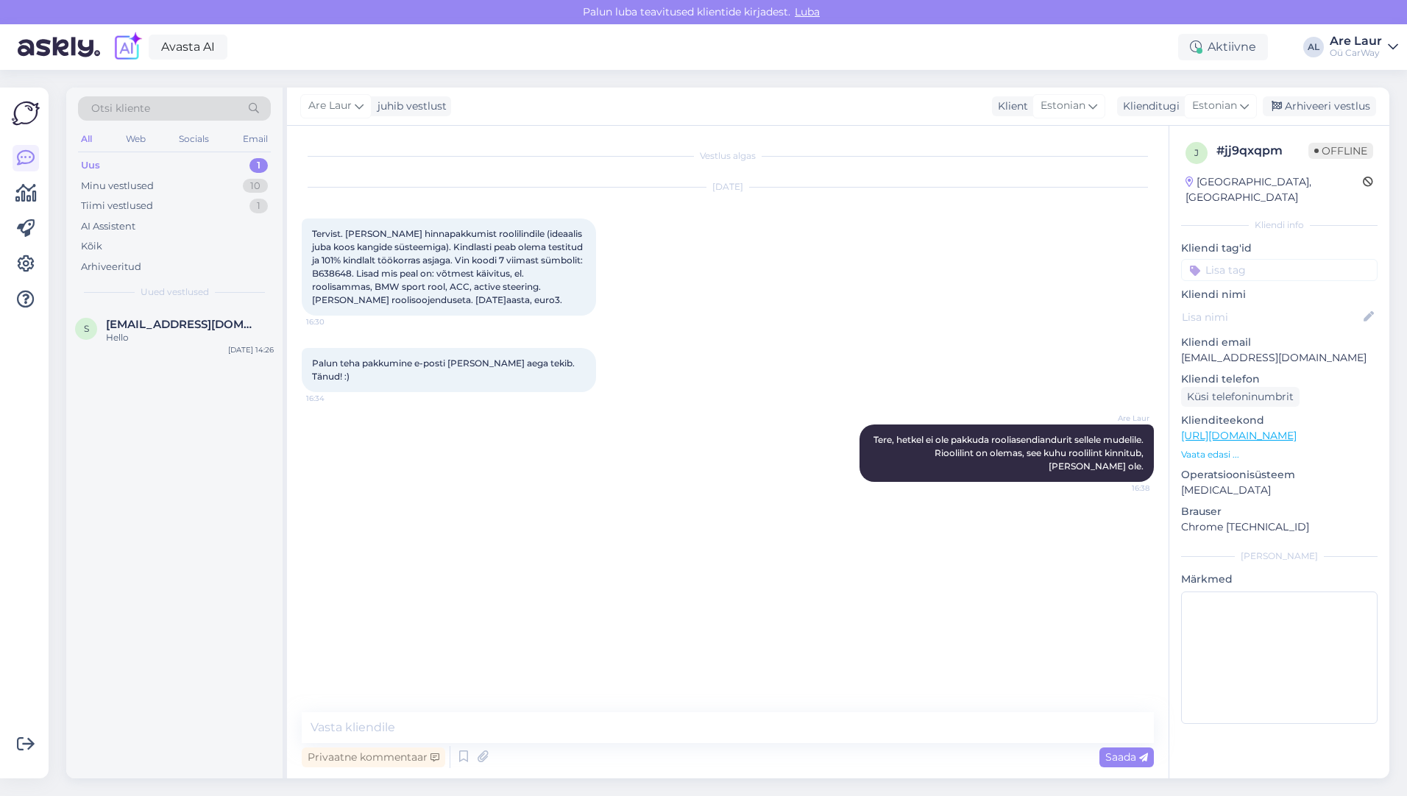
click at [116, 168] on div "Uus 1" at bounding box center [174, 165] width 193 height 21
click at [118, 187] on div "Minu vestlused" at bounding box center [117, 186] width 73 height 15
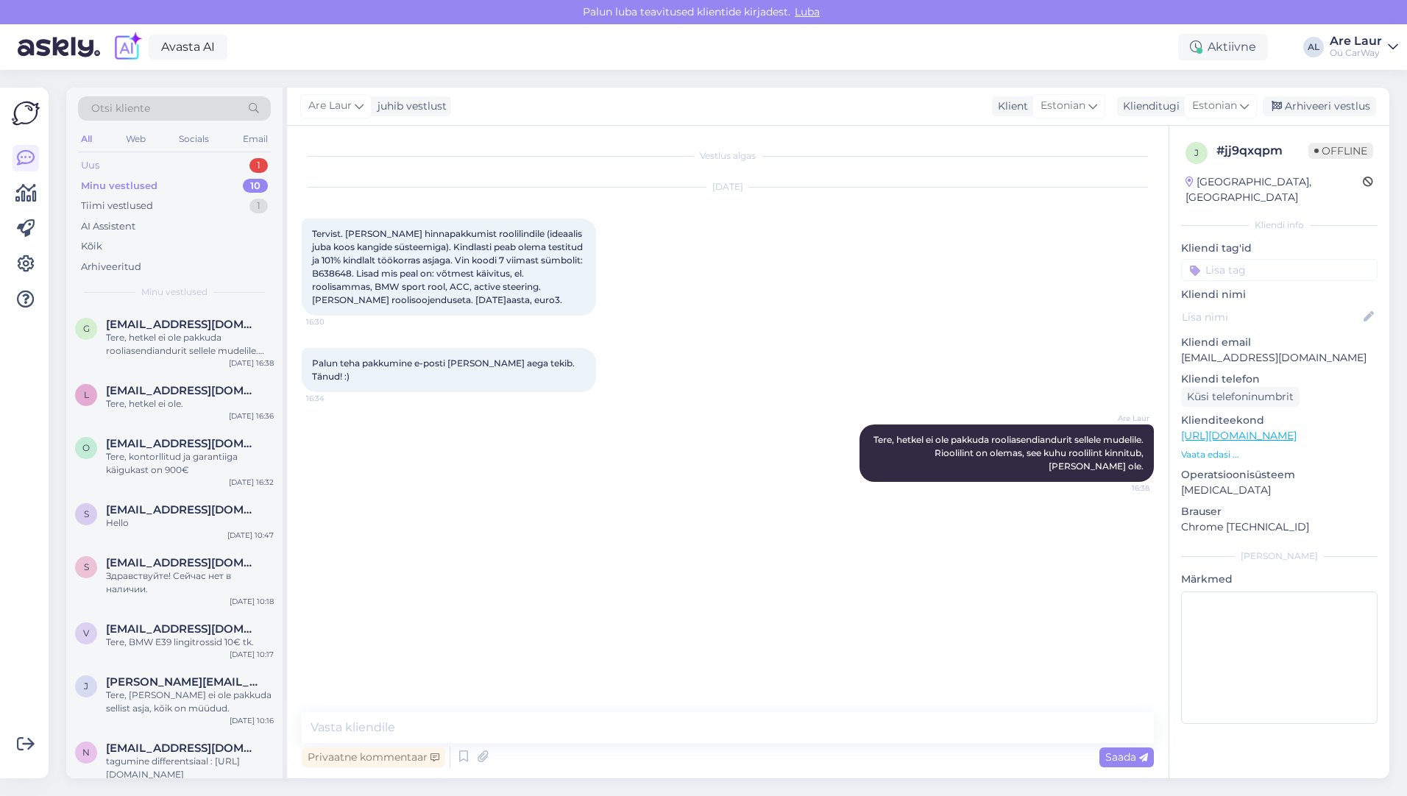
click at [129, 166] on div "Uus 1" at bounding box center [174, 165] width 193 height 21
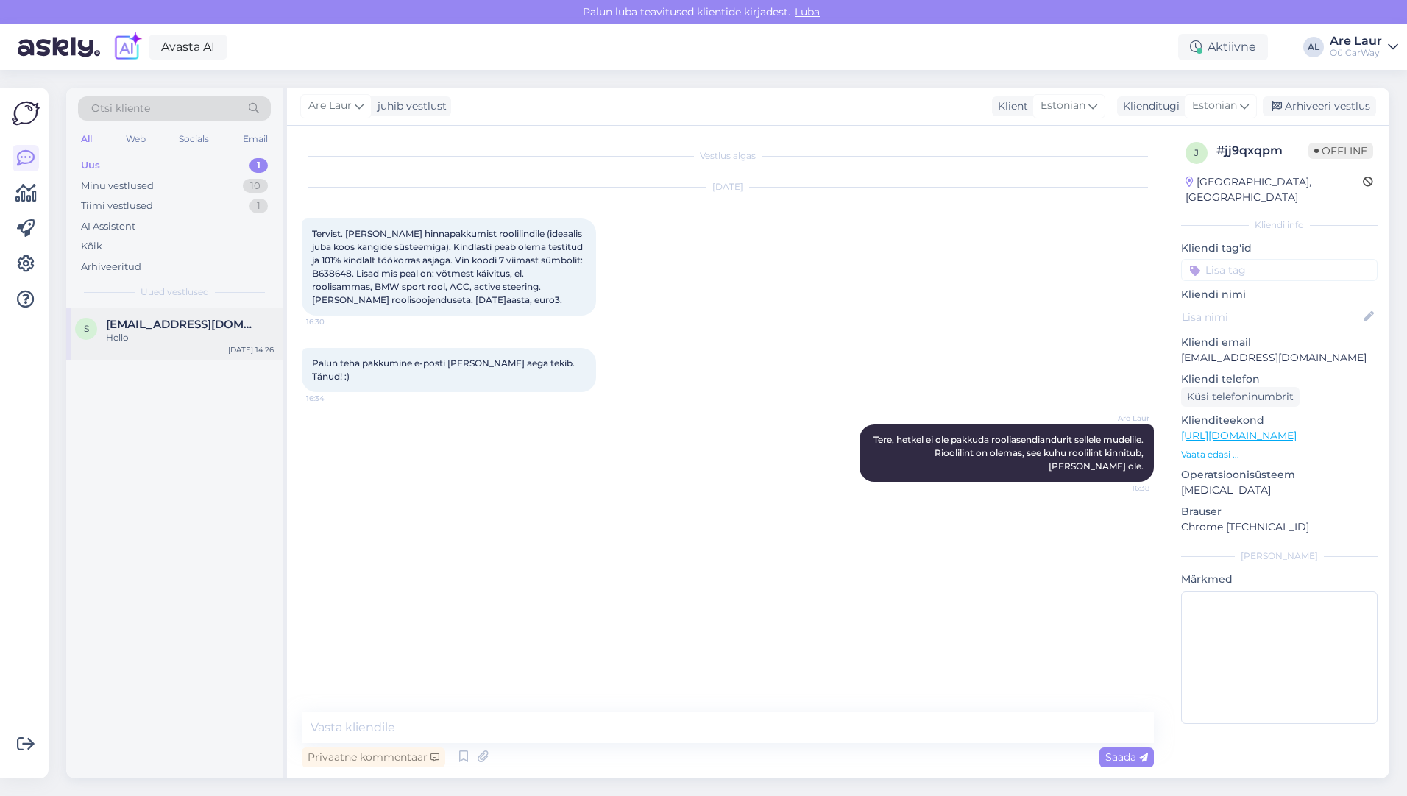
click at [155, 343] on div "Hello" at bounding box center [190, 337] width 168 height 13
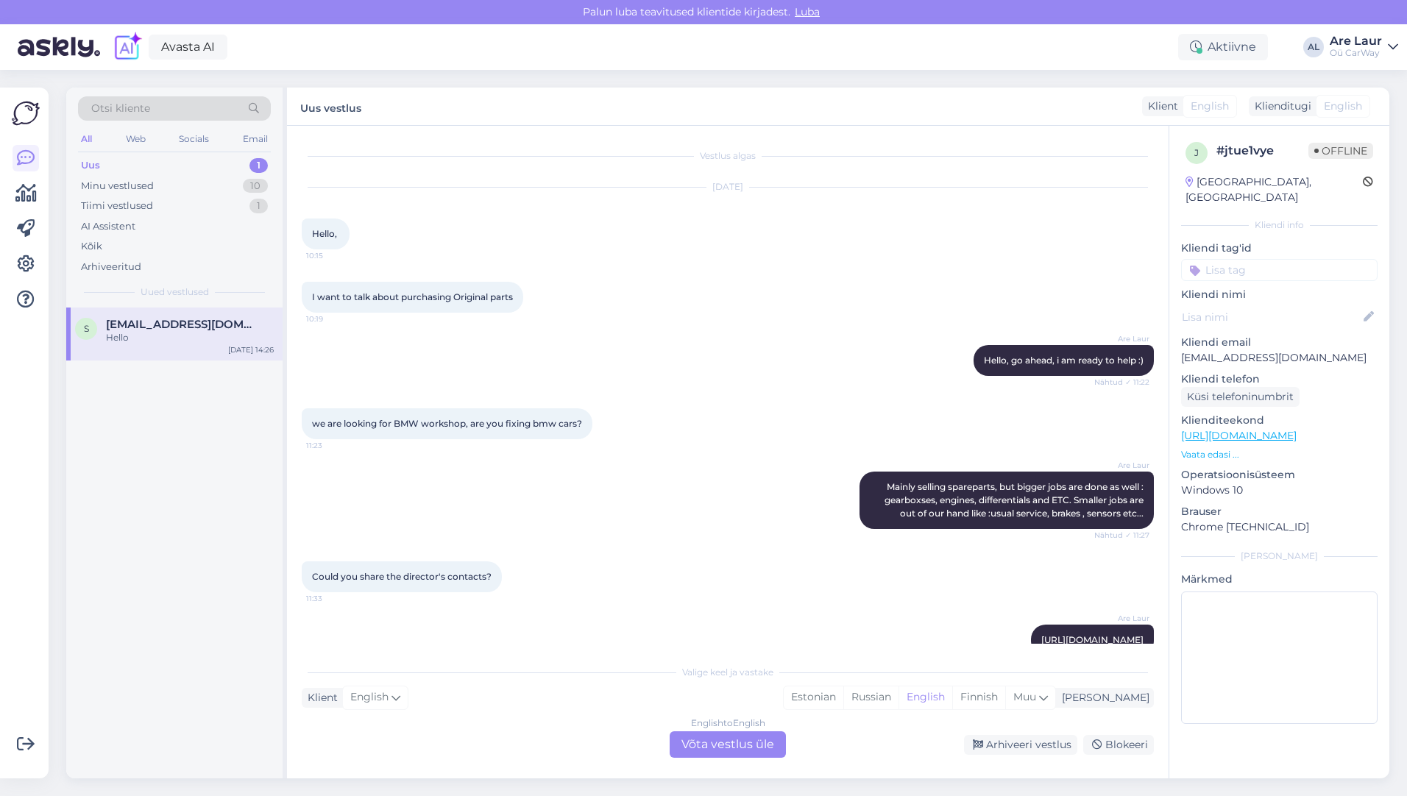
scroll to position [592, 0]
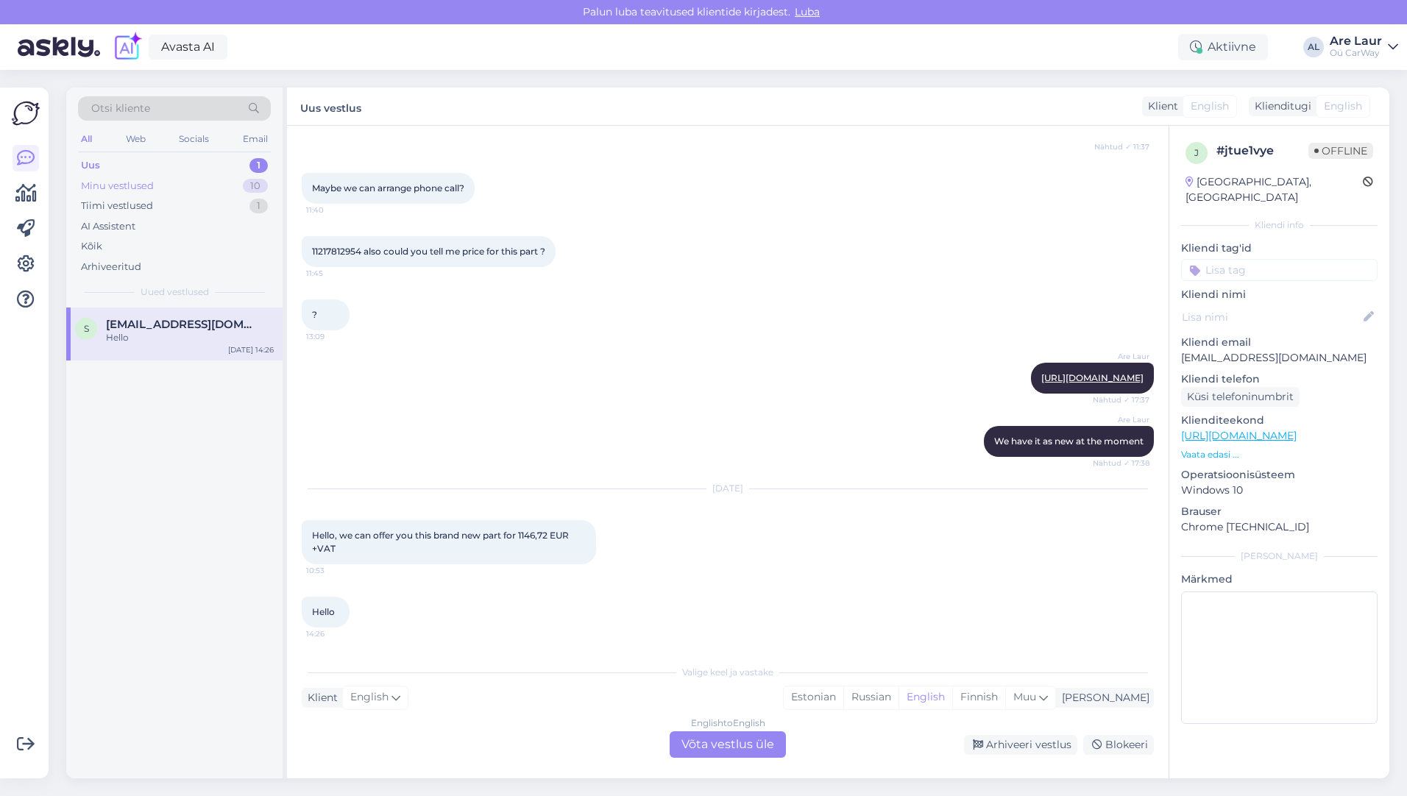
click at [95, 184] on div "Minu vestlused" at bounding box center [117, 186] width 73 height 15
